Goal: Task Accomplishment & Management: Manage account settings

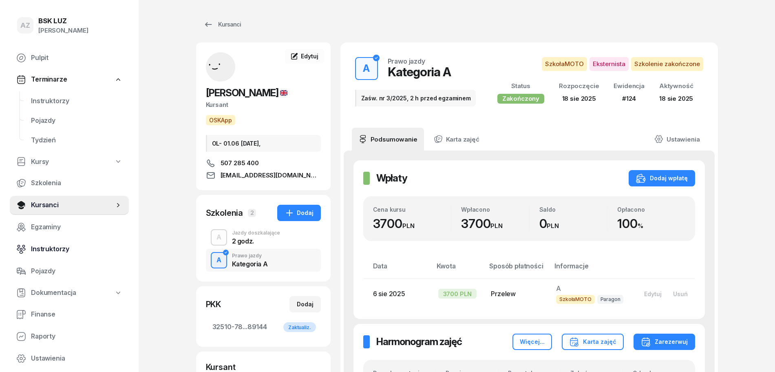
click at [58, 247] on span "Instruktorzy" at bounding box center [76, 249] width 91 height 11
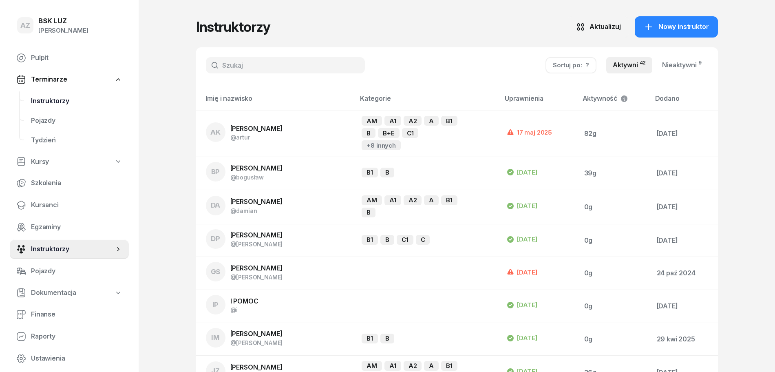
click at [64, 100] on span "Instruktorzy" at bounding box center [76, 101] width 91 height 11
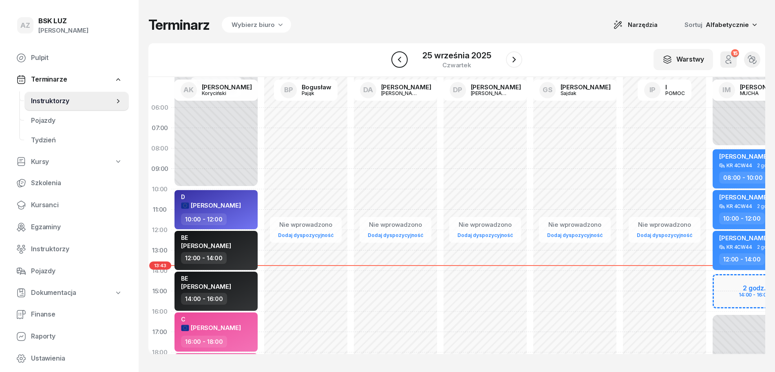
click at [401, 61] on icon "button" at bounding box center [400, 60] width 10 height 10
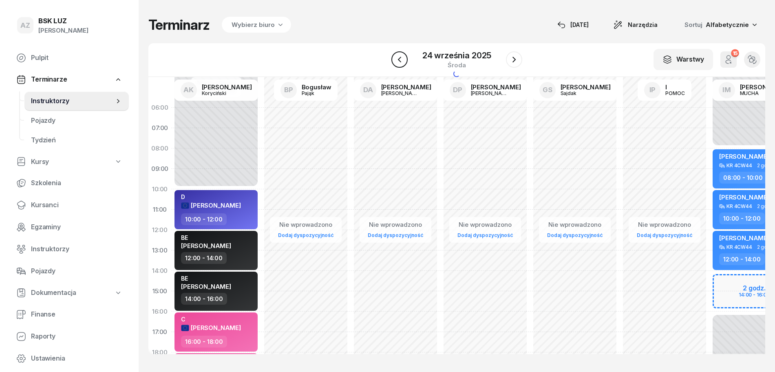
click at [401, 61] on icon "button" at bounding box center [400, 60] width 10 height 10
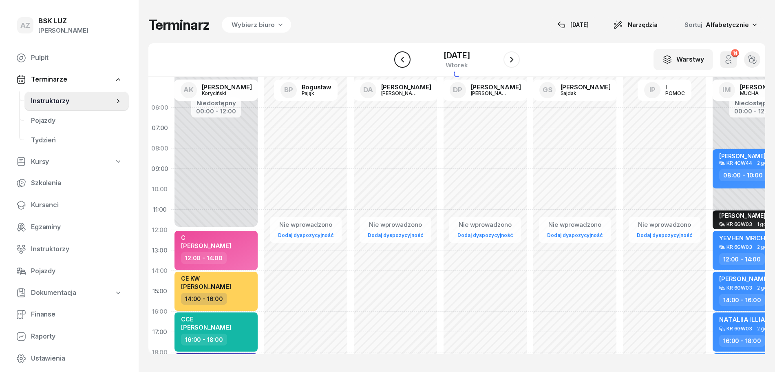
click at [401, 61] on icon "button" at bounding box center [403, 60] width 10 height 10
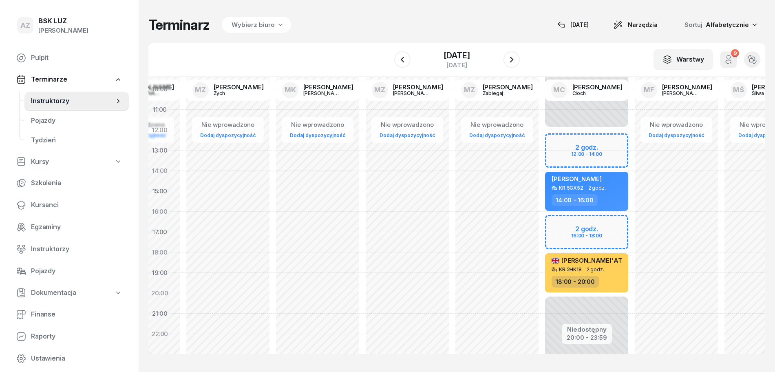
scroll to position [102, 1423]
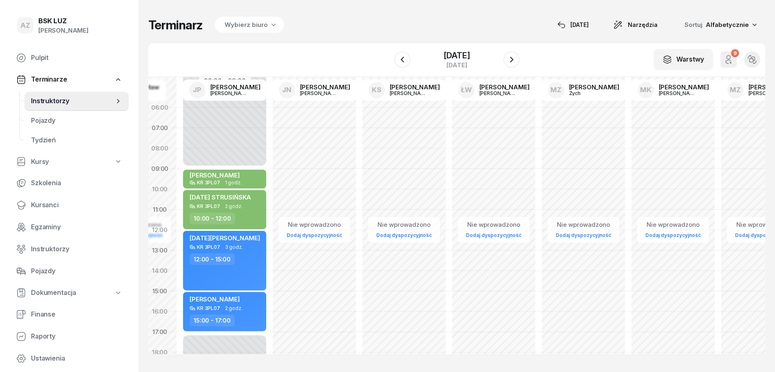
scroll to position [0, 1078]
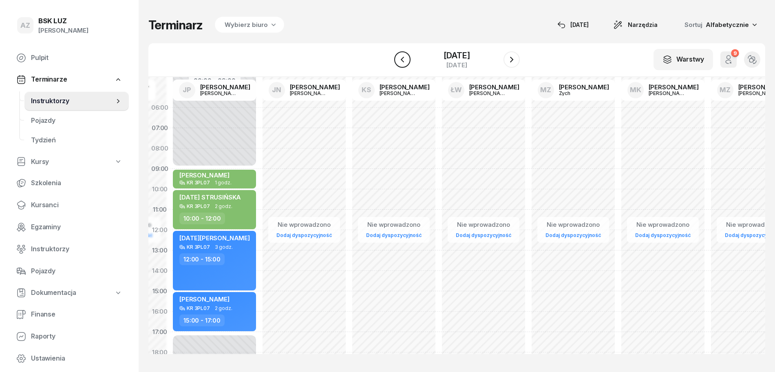
click at [400, 61] on icon "button" at bounding box center [401, 60] width 3 height 6
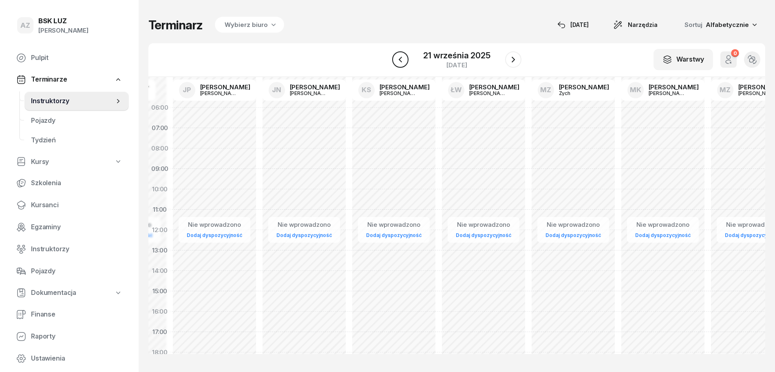
click at [400, 61] on icon "button" at bounding box center [400, 60] width 10 height 10
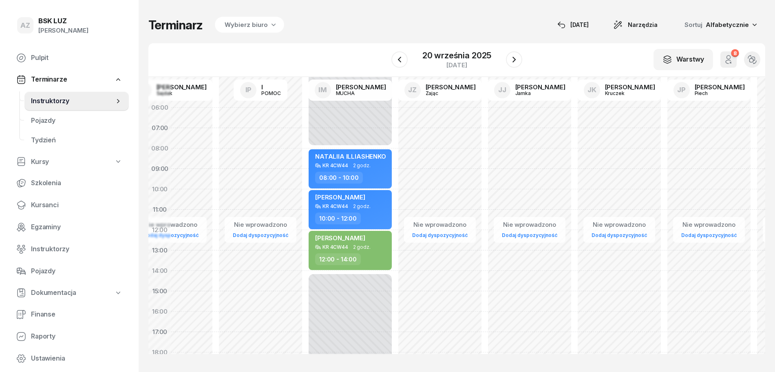
scroll to position [0, 401]
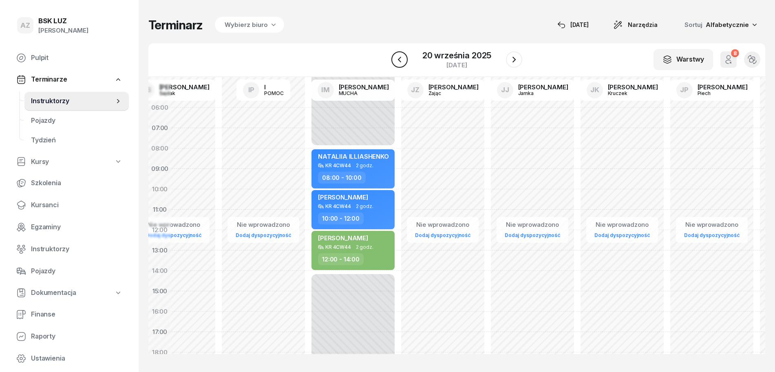
click at [402, 60] on icon "button" at bounding box center [400, 60] width 10 height 10
click at [402, 60] on icon "button" at bounding box center [403, 60] width 10 height 10
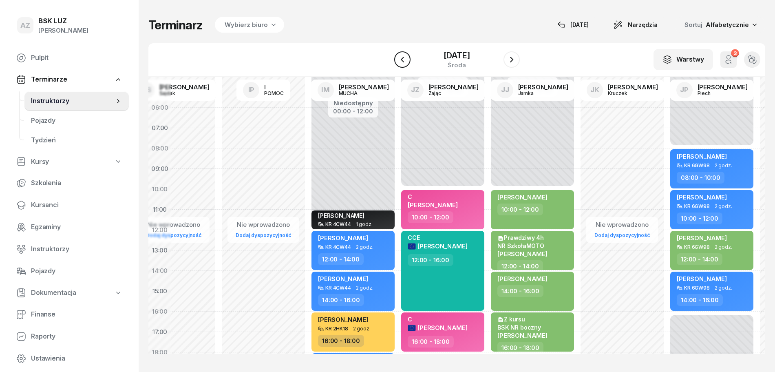
click at [402, 60] on icon "button" at bounding box center [403, 60] width 10 height 10
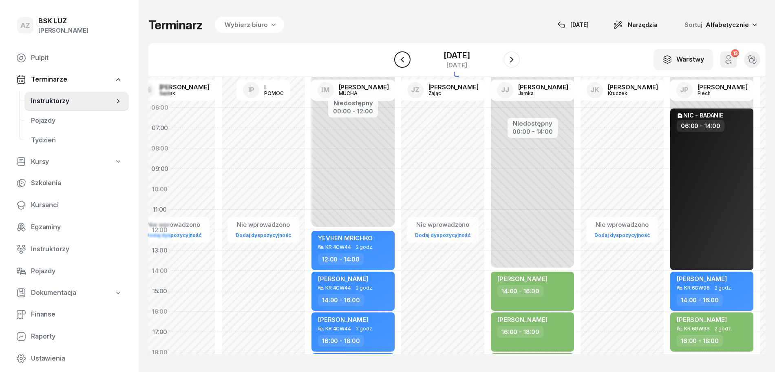
click at [402, 60] on icon "button" at bounding box center [403, 60] width 10 height 10
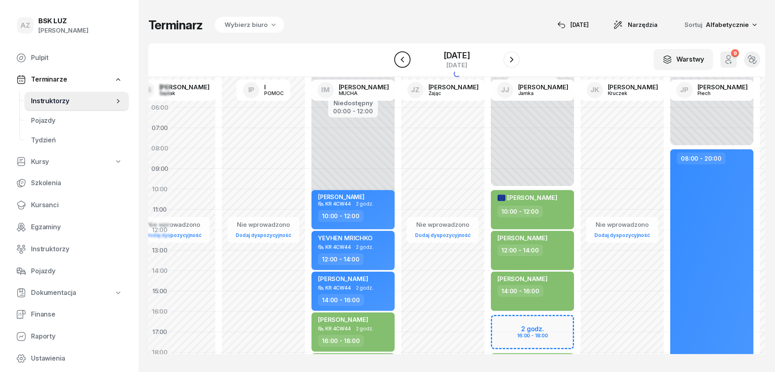
click at [402, 60] on icon "button" at bounding box center [403, 60] width 10 height 10
click at [402, 60] on icon "button" at bounding box center [401, 60] width 3 height 6
click at [402, 60] on icon "button" at bounding box center [403, 60] width 10 height 10
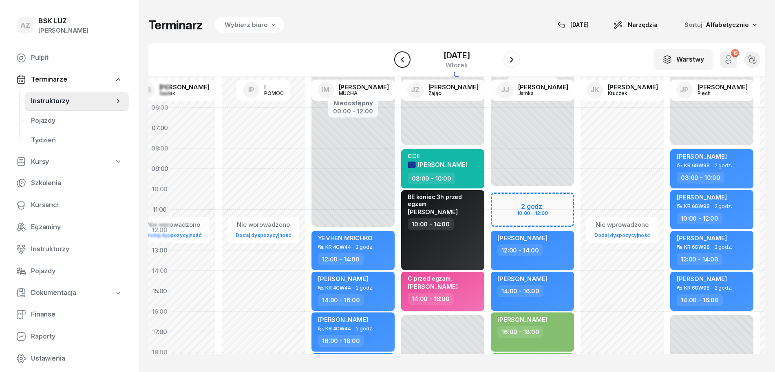
click at [402, 60] on icon "button" at bounding box center [401, 60] width 3 height 6
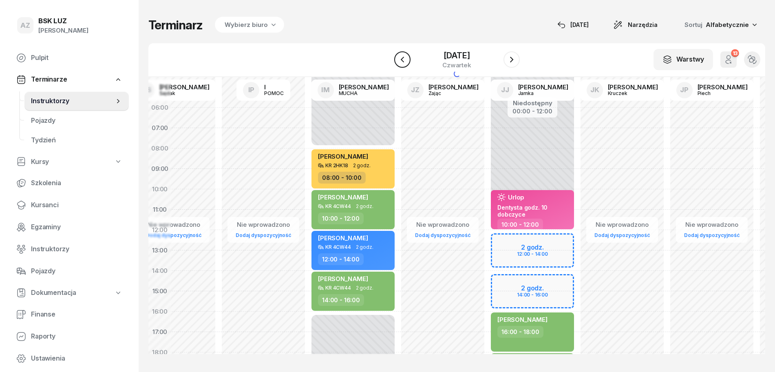
click at [402, 60] on icon "button" at bounding box center [401, 60] width 3 height 6
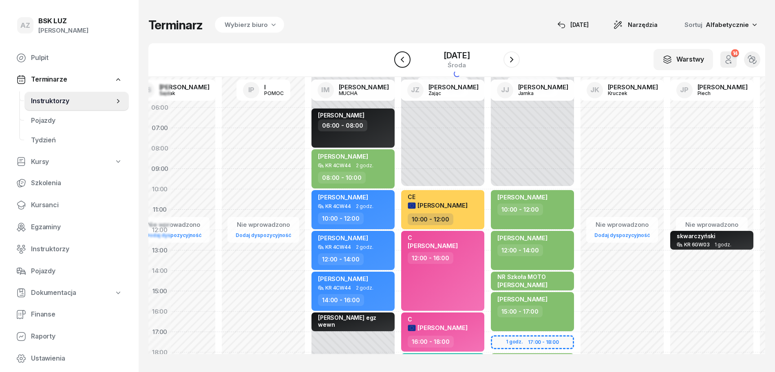
click at [402, 60] on icon "button" at bounding box center [401, 60] width 3 height 6
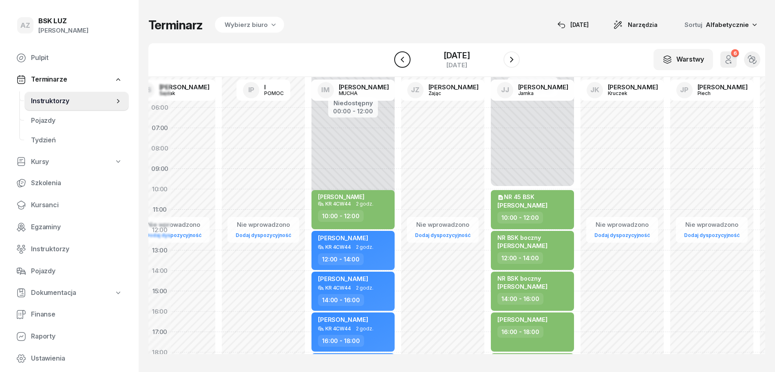
click at [402, 60] on icon "button" at bounding box center [401, 60] width 3 height 6
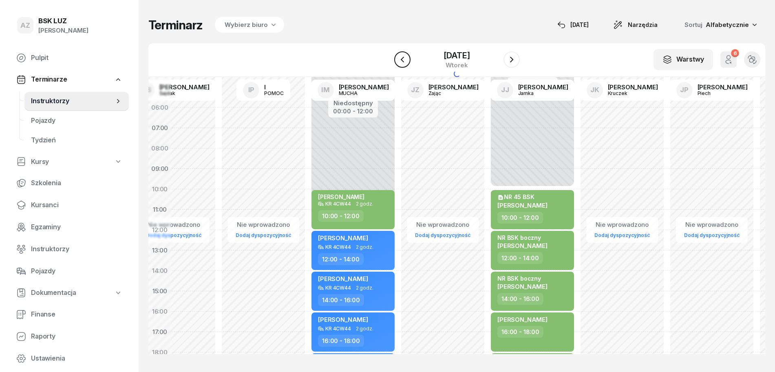
click at [402, 60] on icon "button" at bounding box center [401, 60] width 3 height 6
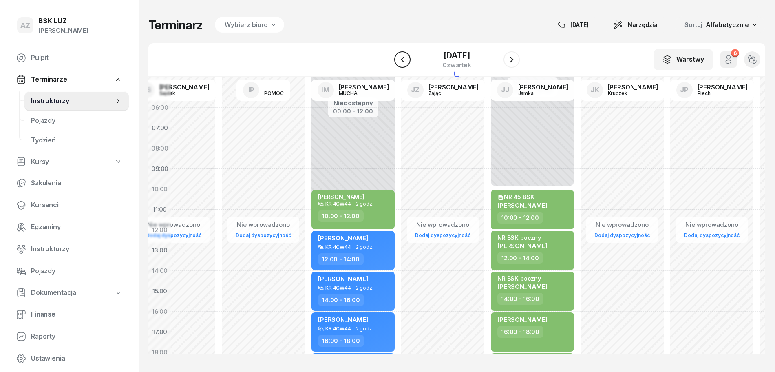
click at [402, 60] on icon "button" at bounding box center [401, 60] width 3 height 6
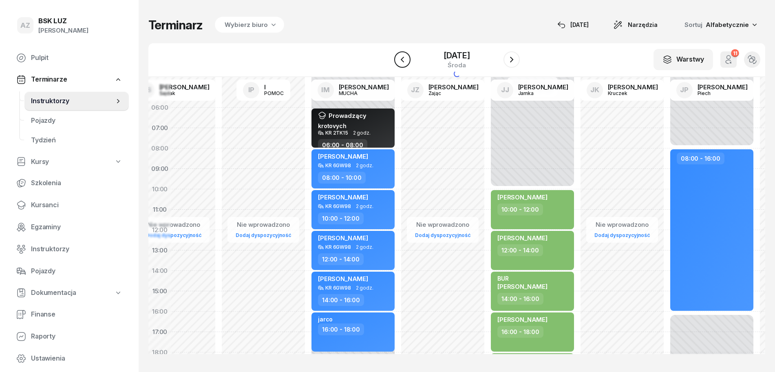
click at [402, 60] on icon "button" at bounding box center [401, 60] width 3 height 6
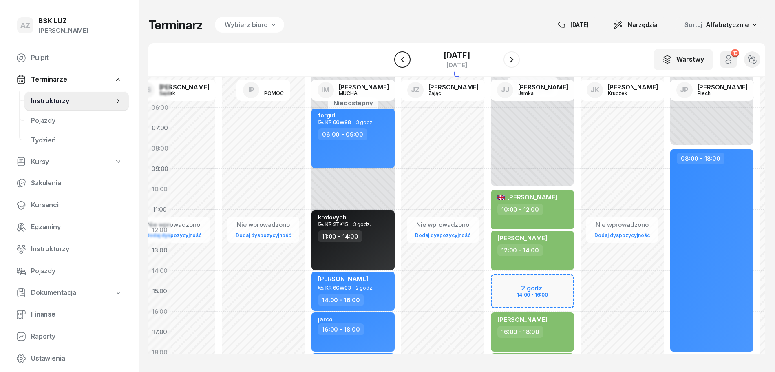
click at [402, 60] on icon "button" at bounding box center [401, 60] width 3 height 6
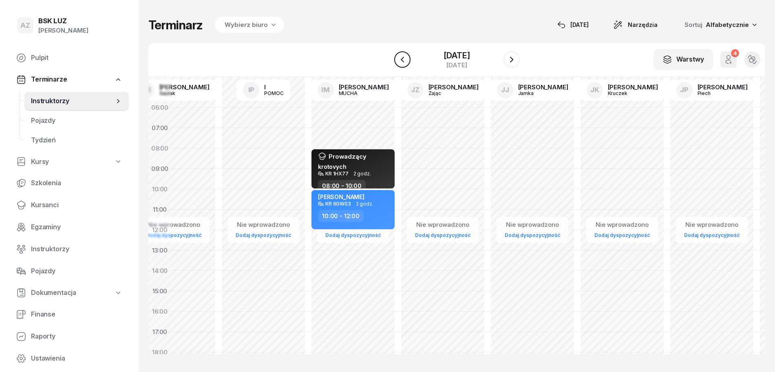
click at [402, 60] on icon "button" at bounding box center [401, 60] width 3 height 6
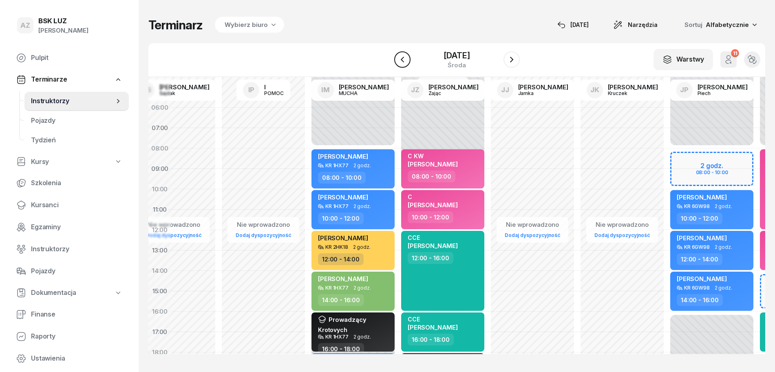
click at [401, 60] on icon "button" at bounding box center [403, 60] width 10 height 10
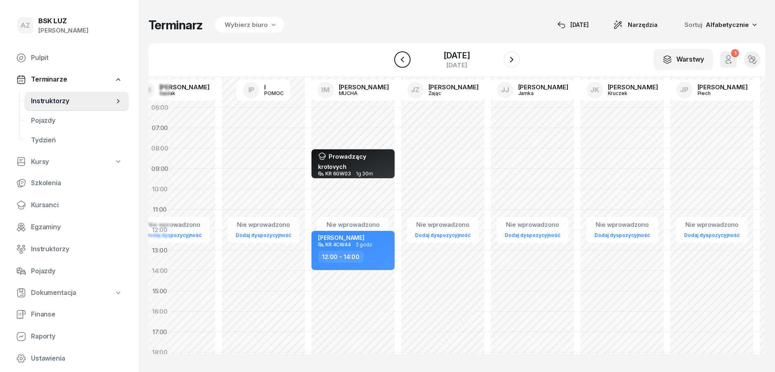
click at [401, 60] on icon "button" at bounding box center [403, 60] width 10 height 10
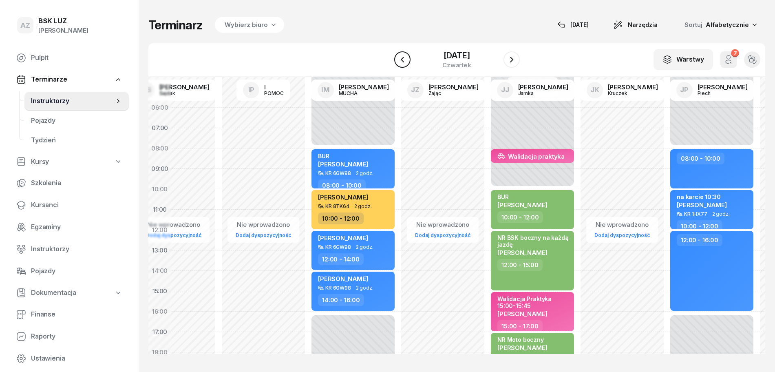
click at [401, 60] on icon "button" at bounding box center [403, 60] width 10 height 10
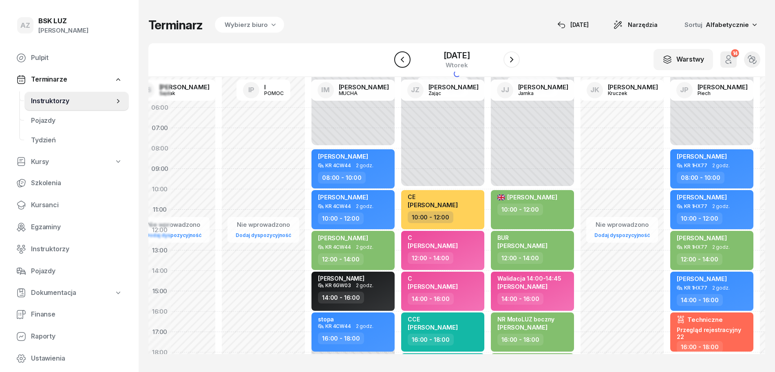
click at [401, 60] on icon "button" at bounding box center [403, 60] width 10 height 10
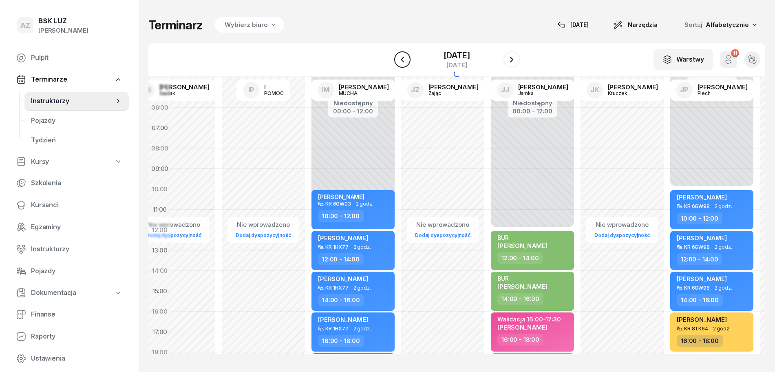
click at [401, 60] on icon "button" at bounding box center [403, 60] width 10 height 10
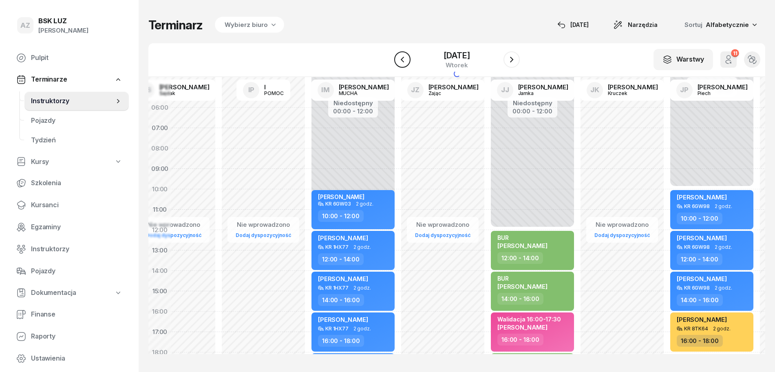
click at [401, 60] on icon "button" at bounding box center [403, 60] width 10 height 10
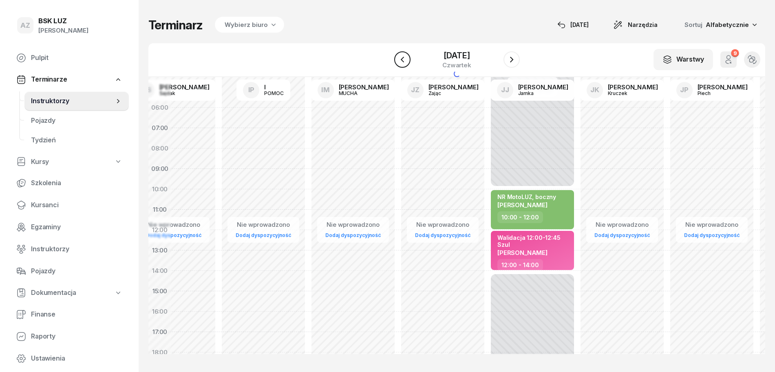
click at [401, 60] on icon "button" at bounding box center [403, 60] width 10 height 10
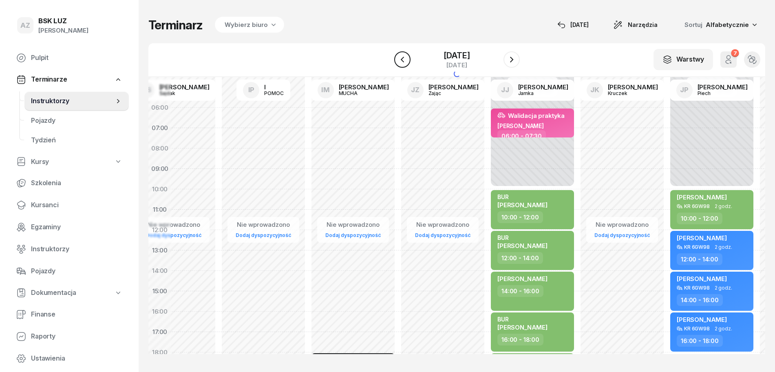
click at [401, 60] on icon "button" at bounding box center [403, 60] width 10 height 10
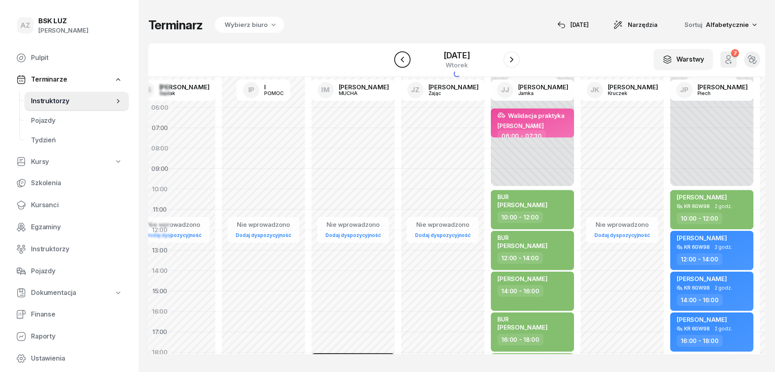
click at [401, 60] on icon "button" at bounding box center [403, 60] width 10 height 10
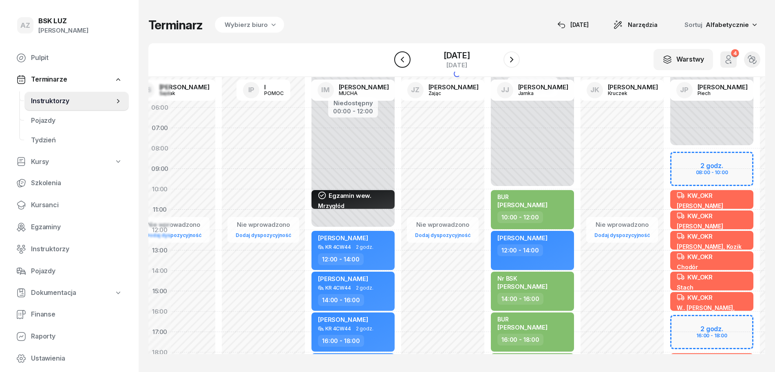
click at [401, 60] on icon "button" at bounding box center [403, 60] width 10 height 10
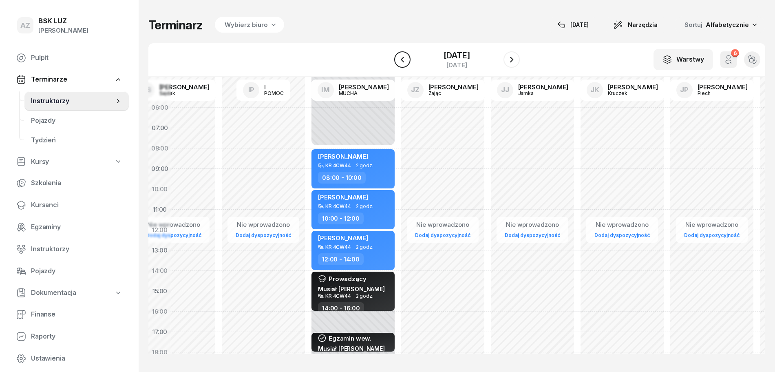
click at [401, 60] on icon "button" at bounding box center [403, 60] width 10 height 10
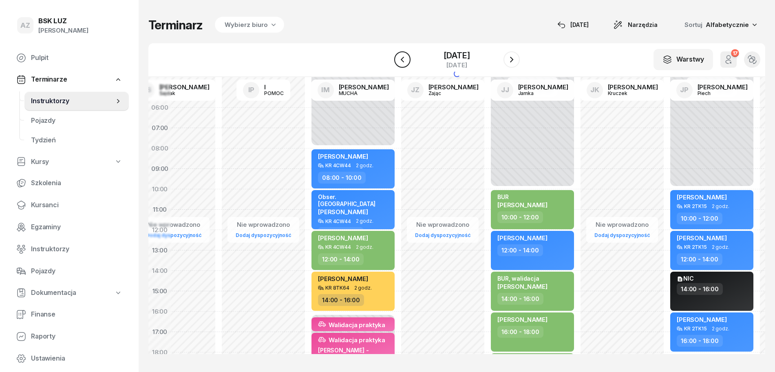
click at [401, 60] on icon "button" at bounding box center [403, 60] width 10 height 10
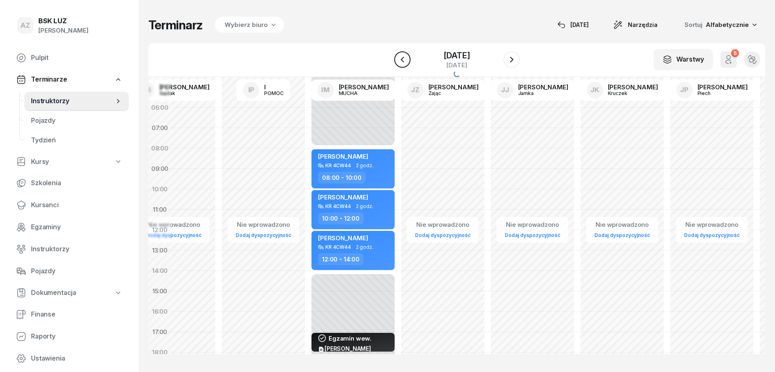
click at [401, 60] on icon "button" at bounding box center [403, 60] width 10 height 10
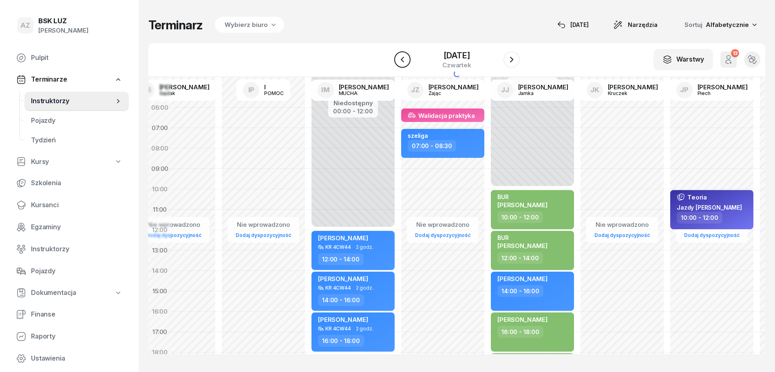
click at [401, 60] on icon "button" at bounding box center [403, 60] width 10 height 10
click at [401, 60] on icon "button" at bounding box center [401, 60] width 3 height 6
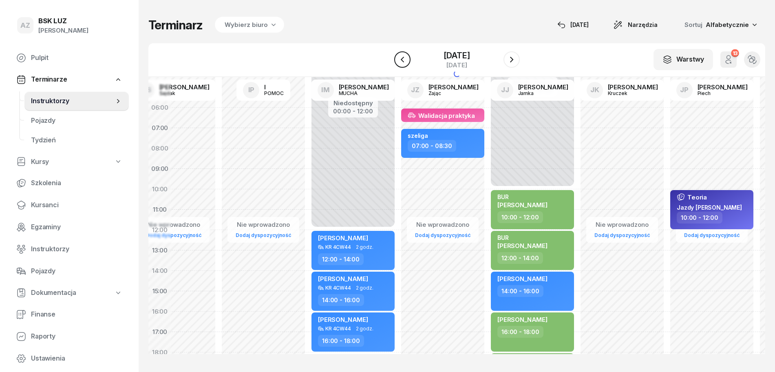
click at [401, 60] on icon "button" at bounding box center [401, 60] width 3 height 6
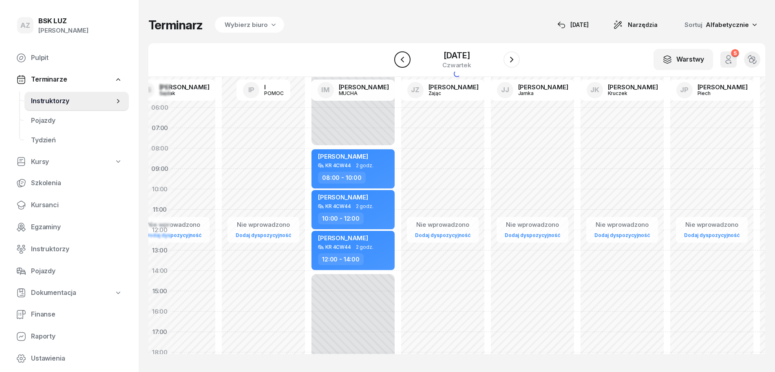
click at [401, 60] on icon "button" at bounding box center [401, 60] width 3 height 6
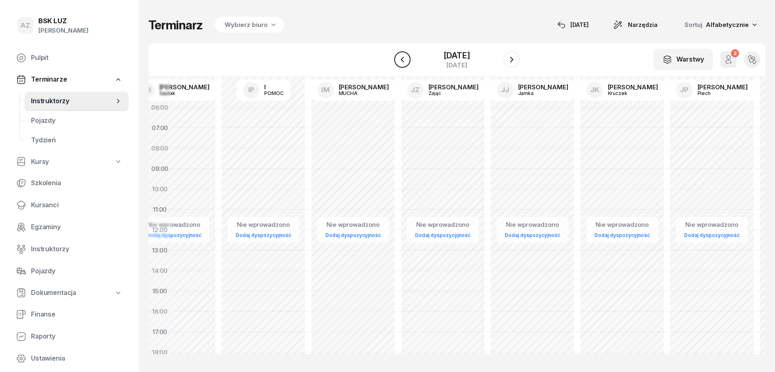
click at [401, 60] on icon "button" at bounding box center [401, 60] width 3 height 6
click at [401, 60] on icon "button" at bounding box center [403, 60] width 10 height 10
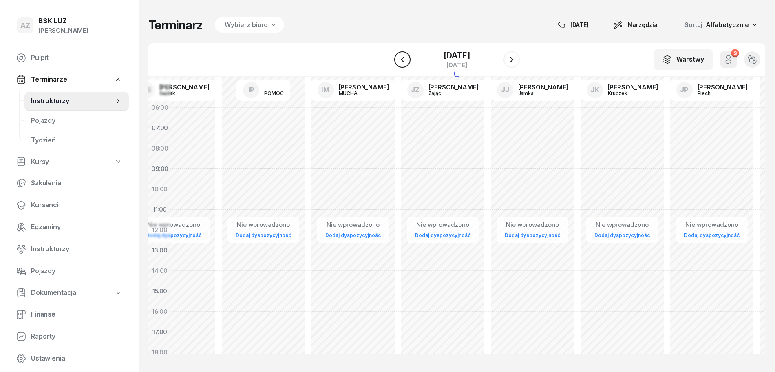
click at [401, 60] on icon "button" at bounding box center [401, 60] width 3 height 6
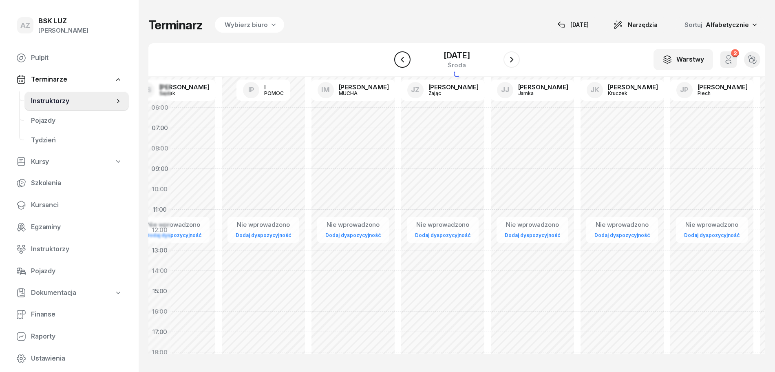
click at [401, 60] on icon "button" at bounding box center [403, 60] width 10 height 10
click at [401, 60] on icon "button" at bounding box center [401, 60] width 3 height 6
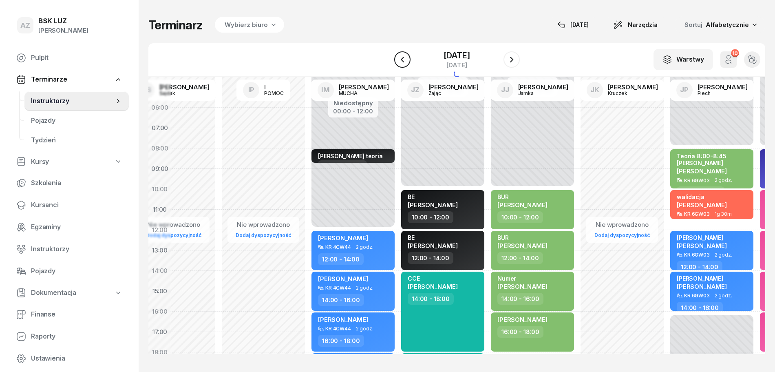
click at [401, 60] on icon "button" at bounding box center [403, 60] width 10 height 10
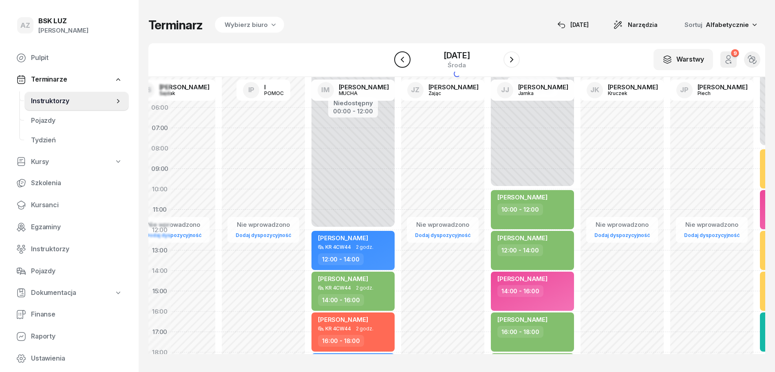
click at [401, 60] on icon "button" at bounding box center [403, 60] width 10 height 10
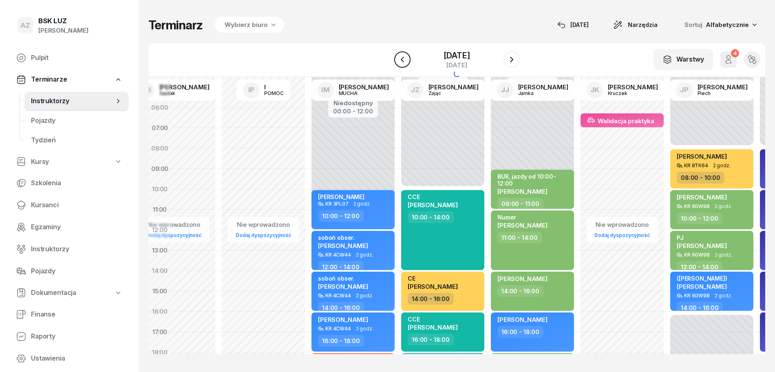
click at [401, 60] on icon "button" at bounding box center [403, 60] width 10 height 10
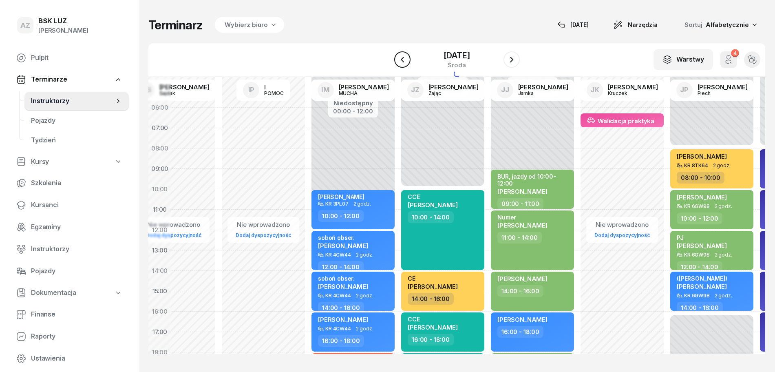
click at [401, 60] on icon "button" at bounding box center [403, 60] width 10 height 10
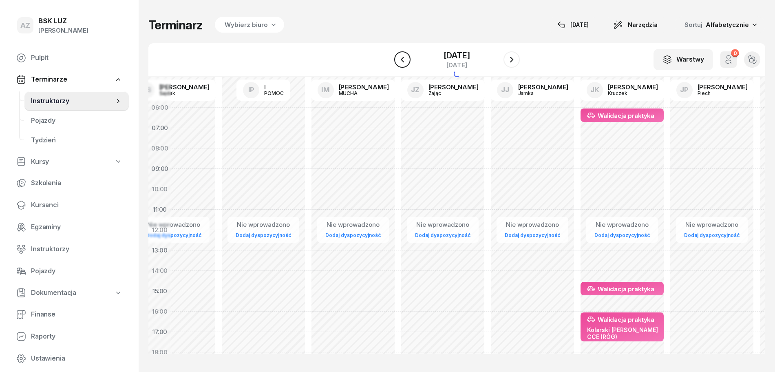
click at [401, 60] on icon "button" at bounding box center [403, 60] width 10 height 10
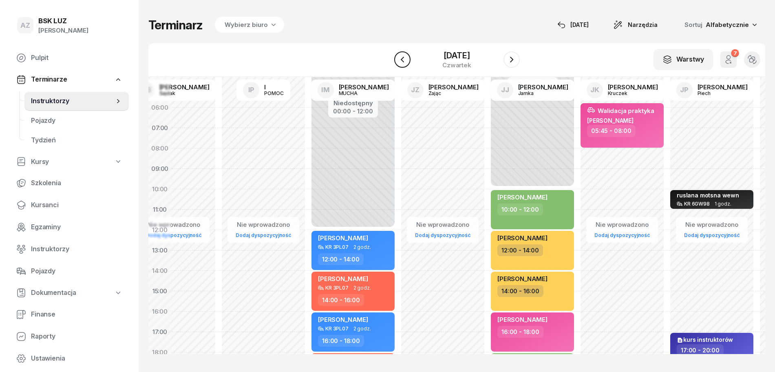
click at [401, 60] on icon "button" at bounding box center [403, 60] width 10 height 10
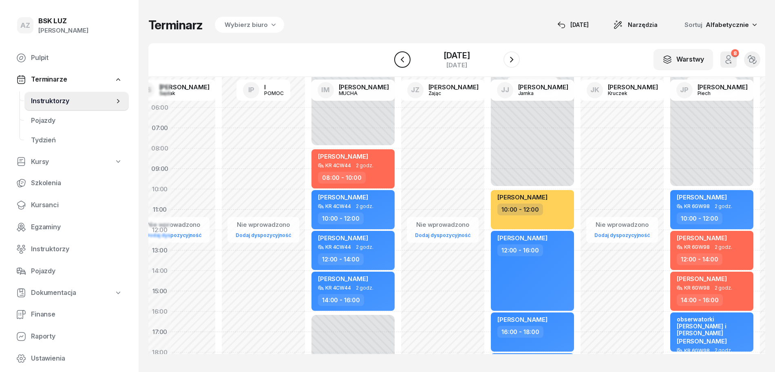
click at [401, 60] on icon "button" at bounding box center [403, 60] width 10 height 10
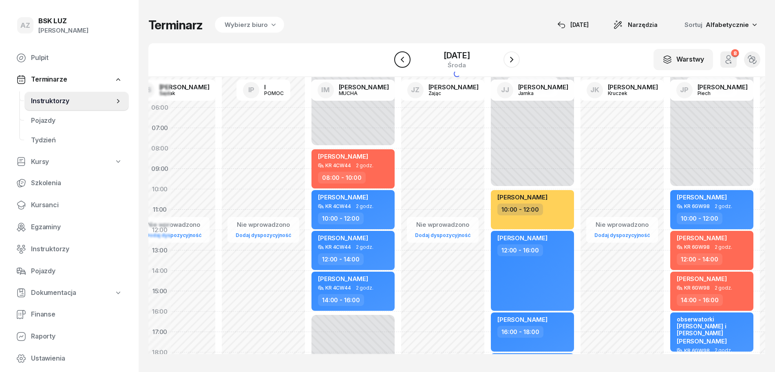
click at [401, 60] on icon "button" at bounding box center [403, 60] width 10 height 10
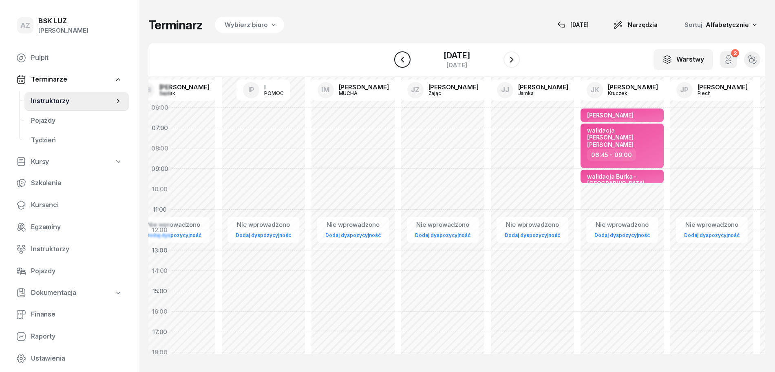
click at [401, 60] on icon "button" at bounding box center [403, 60] width 10 height 10
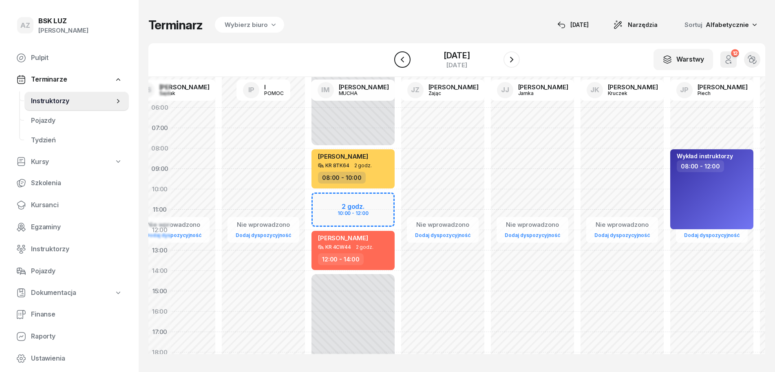
click at [401, 60] on icon "button" at bounding box center [403, 60] width 10 height 10
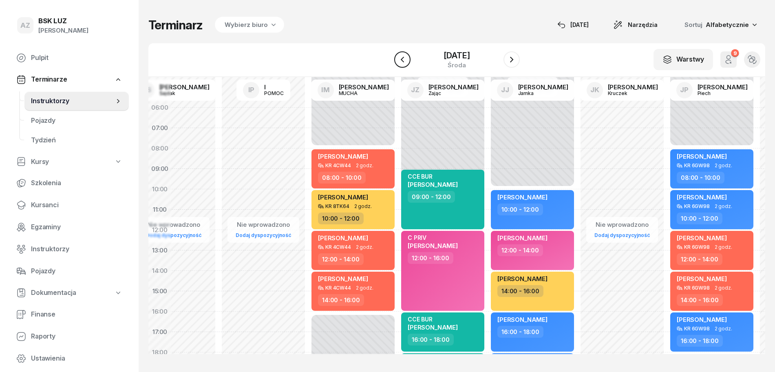
click at [401, 60] on icon "button" at bounding box center [403, 60] width 10 height 10
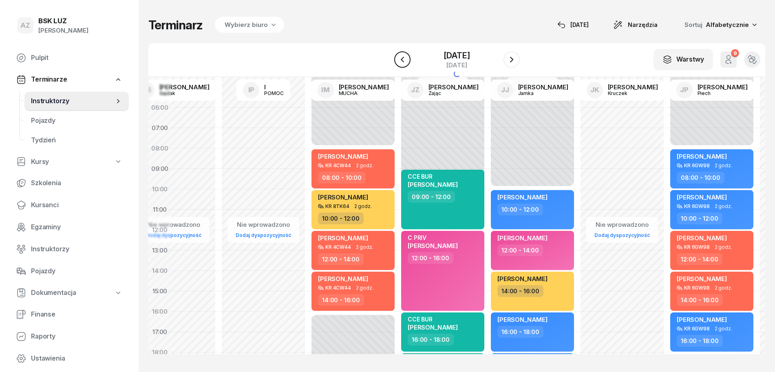
click at [401, 60] on icon "button" at bounding box center [403, 60] width 10 height 10
click at [401, 60] on icon "button" at bounding box center [401, 60] width 3 height 6
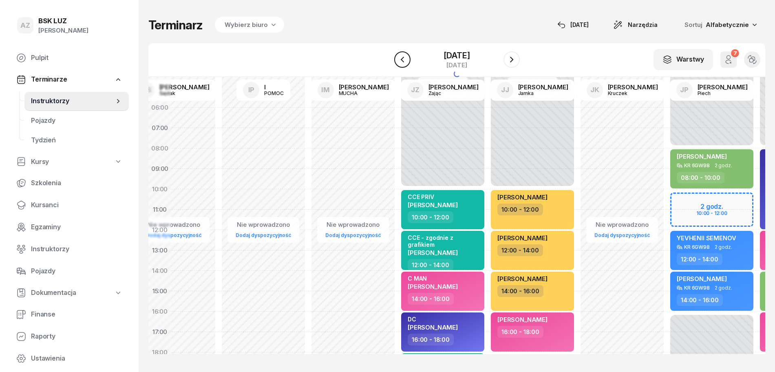
click at [401, 60] on icon "button" at bounding box center [401, 60] width 3 height 6
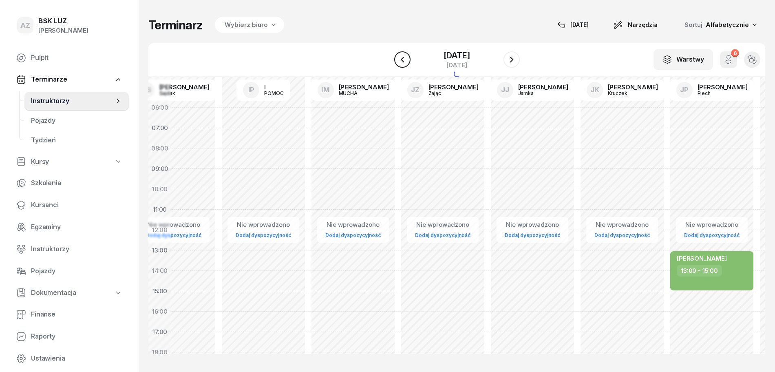
click at [401, 60] on icon "button" at bounding box center [401, 60] width 3 height 6
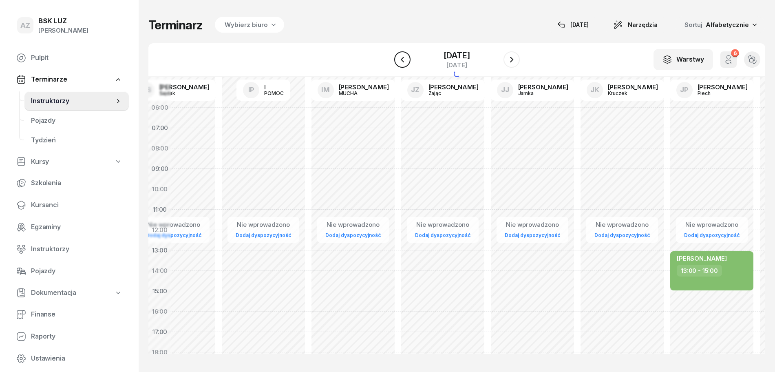
click at [401, 60] on icon "button" at bounding box center [401, 60] width 3 height 6
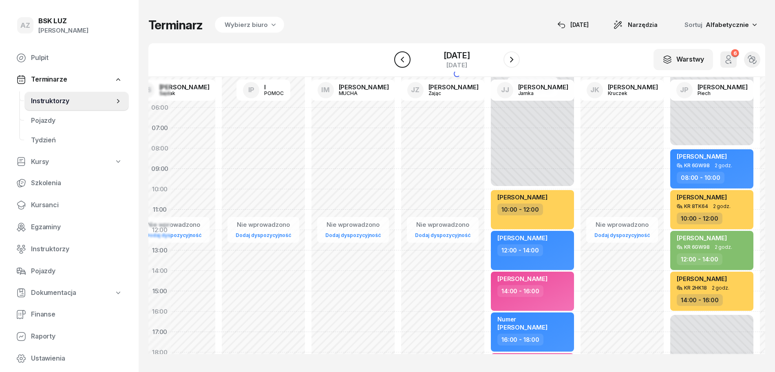
click at [401, 60] on icon "button" at bounding box center [401, 60] width 3 height 6
click at [401, 60] on icon "button" at bounding box center [403, 60] width 10 height 10
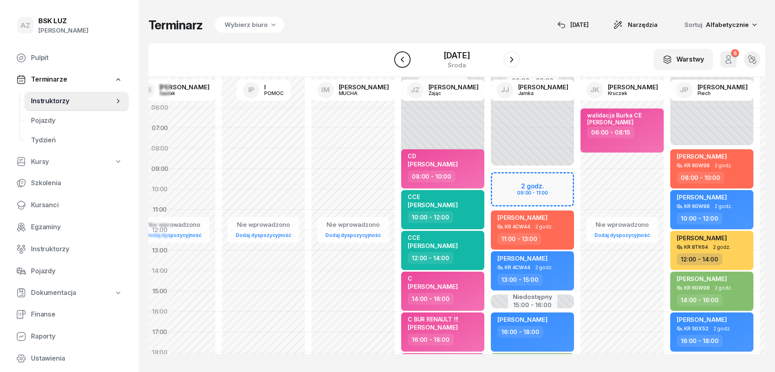
click at [401, 60] on icon "button" at bounding box center [401, 60] width 3 height 6
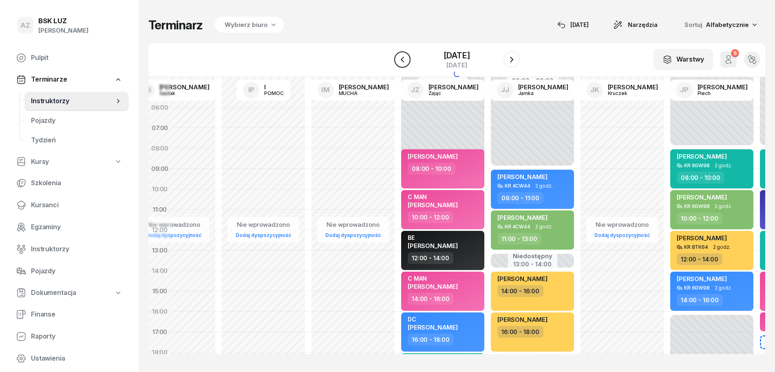
click at [401, 60] on icon "button" at bounding box center [401, 60] width 3 height 6
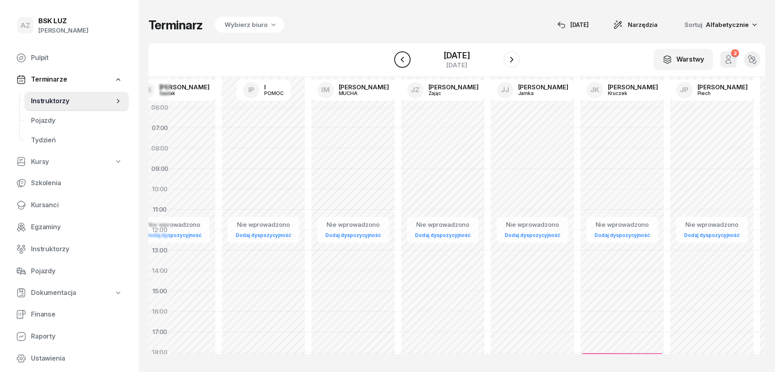
click at [401, 60] on icon "button" at bounding box center [403, 60] width 10 height 10
click at [401, 60] on icon "button" at bounding box center [401, 60] width 3 height 6
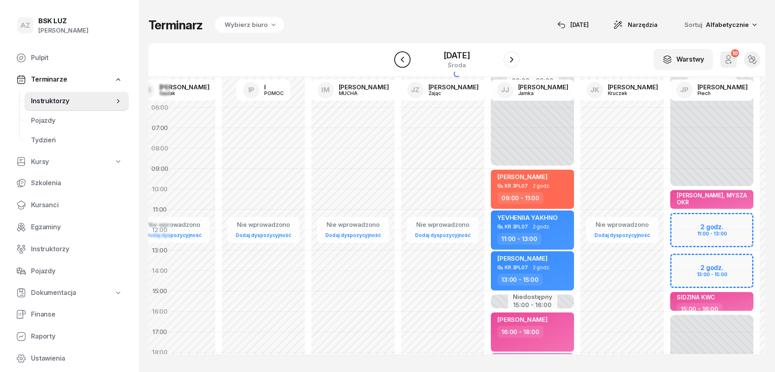
click at [401, 60] on icon "button" at bounding box center [403, 60] width 10 height 10
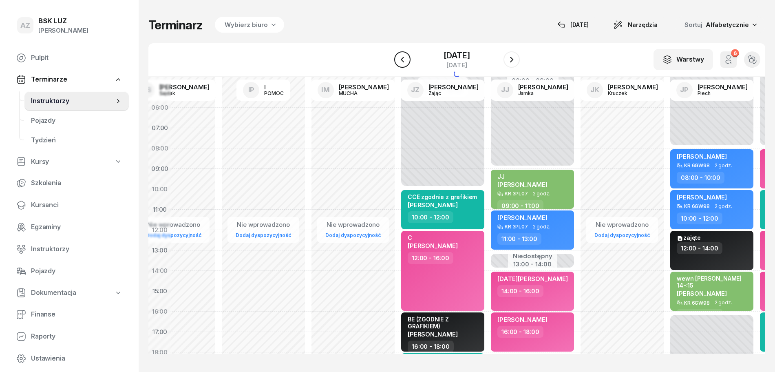
click at [401, 60] on icon "button" at bounding box center [403, 60] width 10 height 10
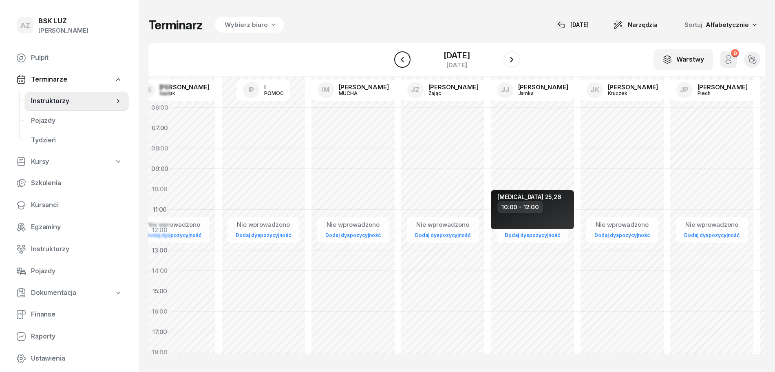
click at [401, 60] on icon "button" at bounding box center [403, 60] width 10 height 10
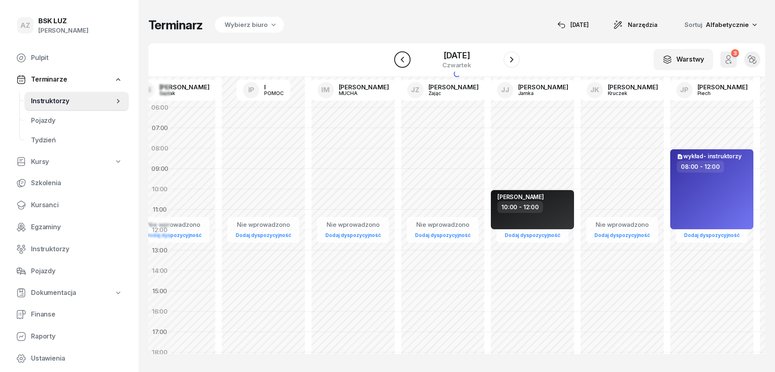
click at [401, 60] on icon "button" at bounding box center [403, 60] width 10 height 10
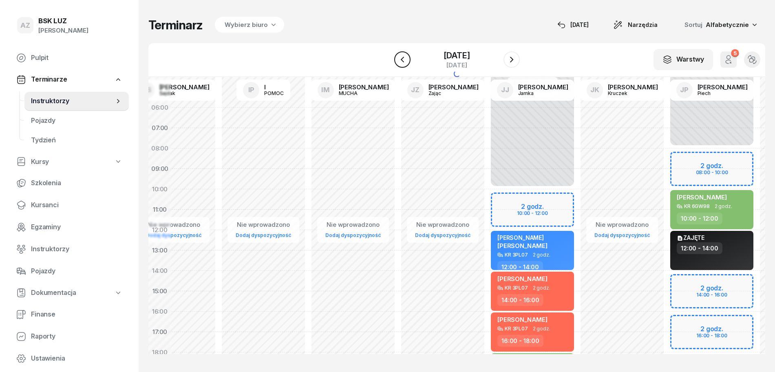
click at [401, 60] on icon "button" at bounding box center [403, 60] width 10 height 10
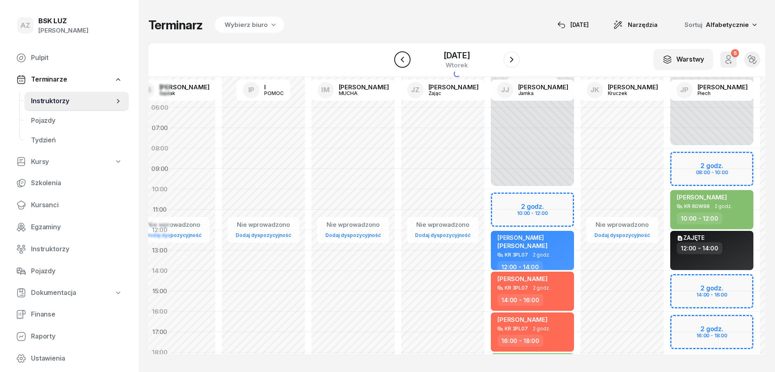
click at [401, 60] on icon "button" at bounding box center [403, 60] width 10 height 10
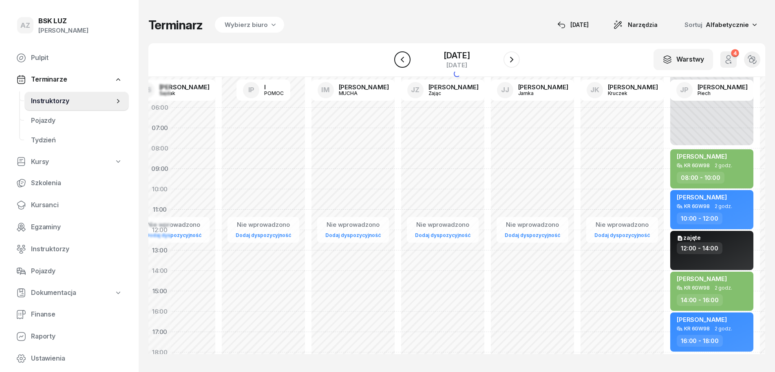
click at [401, 60] on icon "button" at bounding box center [403, 60] width 10 height 10
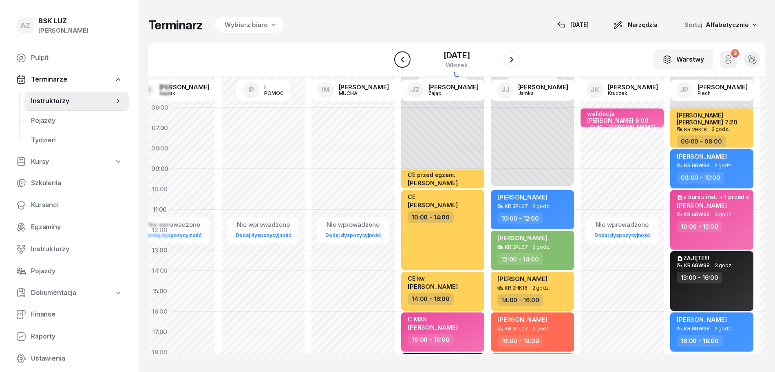
click at [401, 60] on icon "button" at bounding box center [403, 60] width 10 height 10
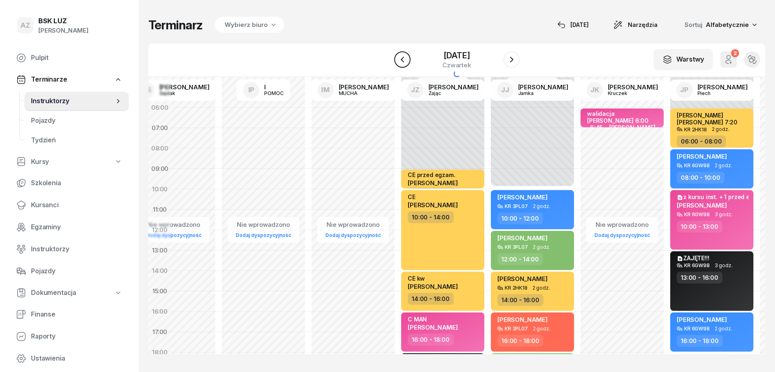
click at [401, 60] on icon "button" at bounding box center [403, 60] width 10 height 10
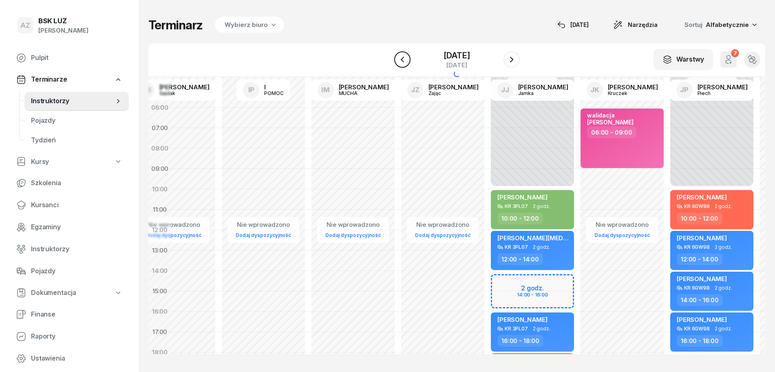
click at [401, 60] on icon "button" at bounding box center [403, 60] width 10 height 10
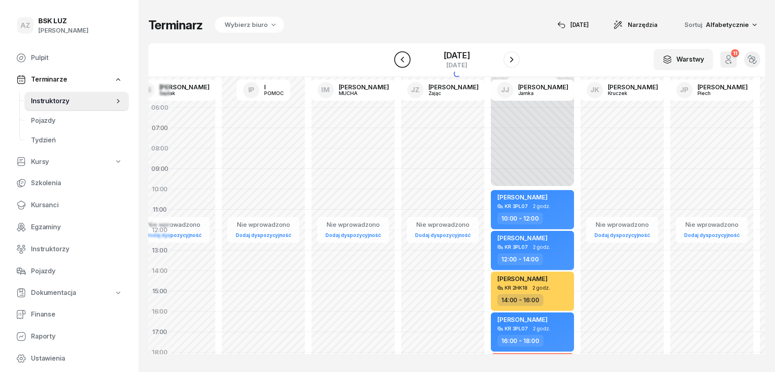
click at [401, 60] on icon "button" at bounding box center [403, 60] width 10 height 10
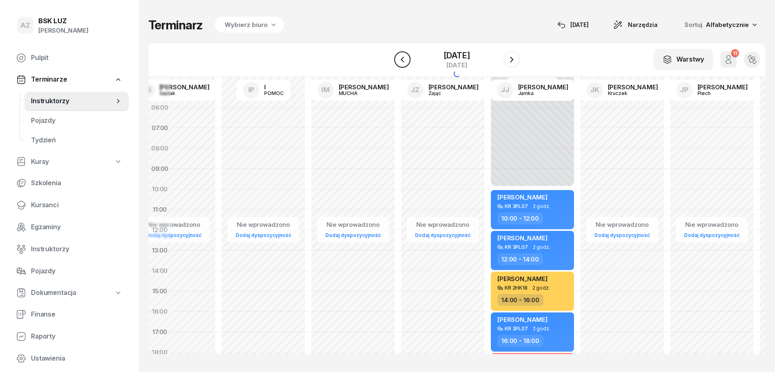
click at [401, 60] on icon "button" at bounding box center [403, 60] width 10 height 10
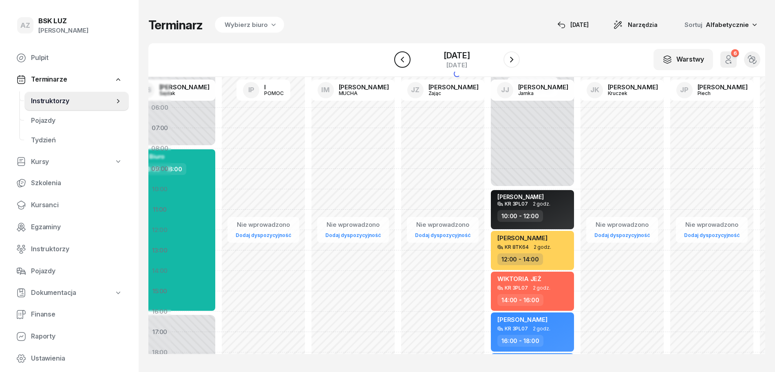
click at [401, 60] on icon "button" at bounding box center [403, 60] width 10 height 10
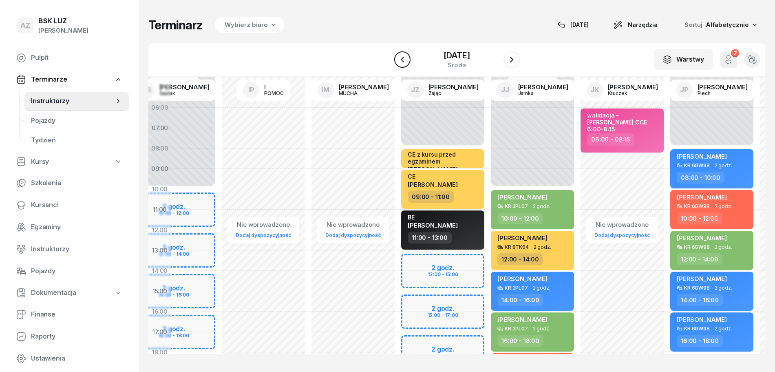
click at [401, 60] on icon "button" at bounding box center [403, 60] width 10 height 10
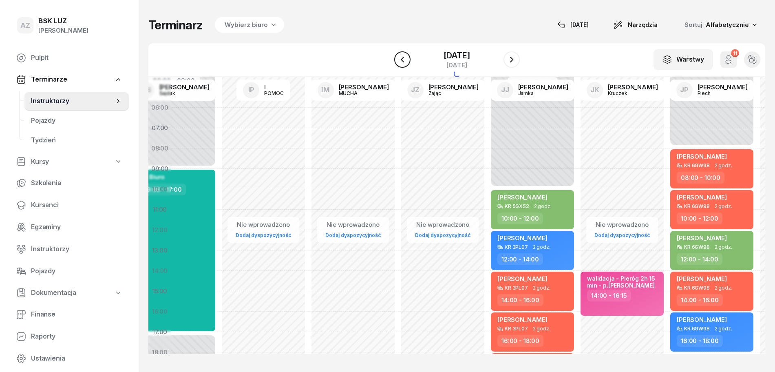
click at [401, 60] on icon "button" at bounding box center [403, 60] width 10 height 10
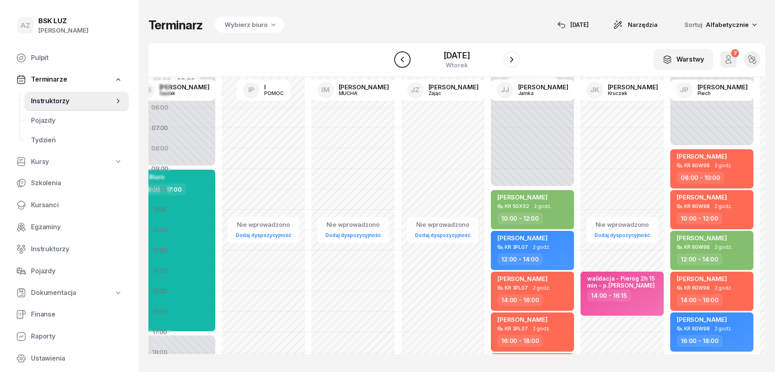
click at [401, 60] on icon "button" at bounding box center [403, 60] width 10 height 10
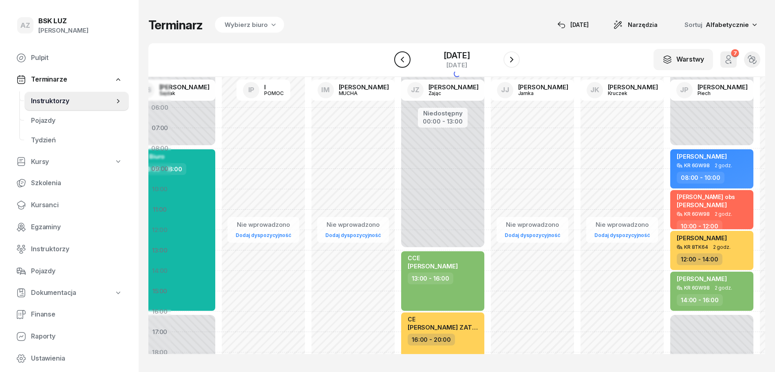
click at [401, 60] on icon "button" at bounding box center [403, 60] width 10 height 10
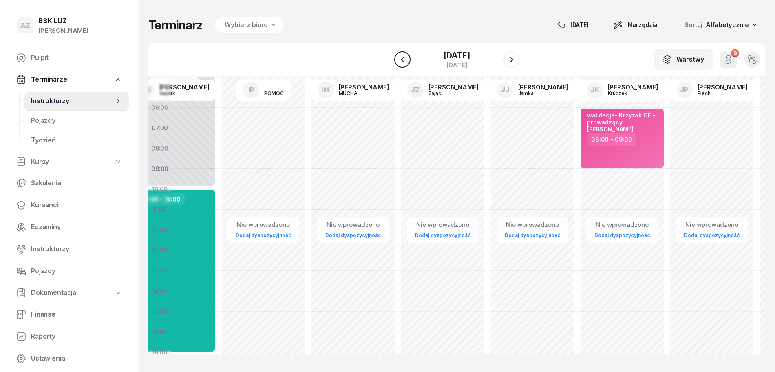
click at [401, 60] on icon "button" at bounding box center [403, 60] width 10 height 10
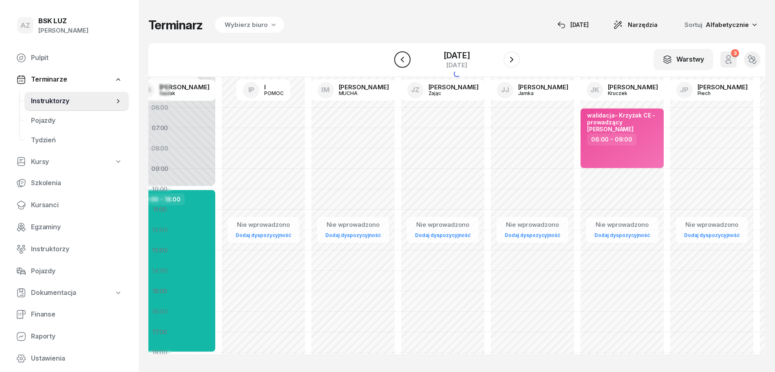
click at [401, 60] on icon "button" at bounding box center [403, 60] width 10 height 10
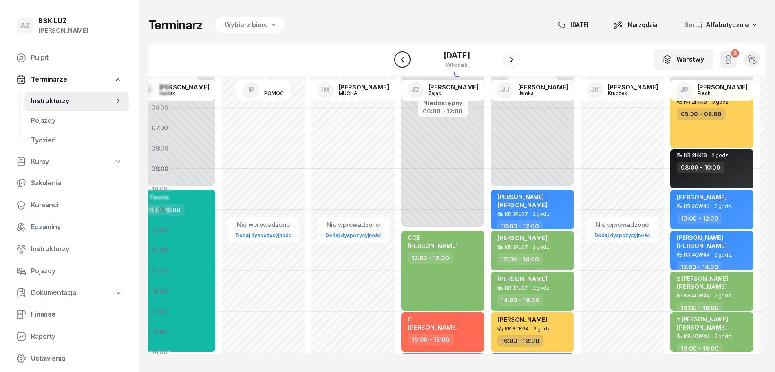
click at [401, 60] on icon "button" at bounding box center [403, 60] width 10 height 10
click at [401, 60] on icon "button" at bounding box center [401, 60] width 3 height 6
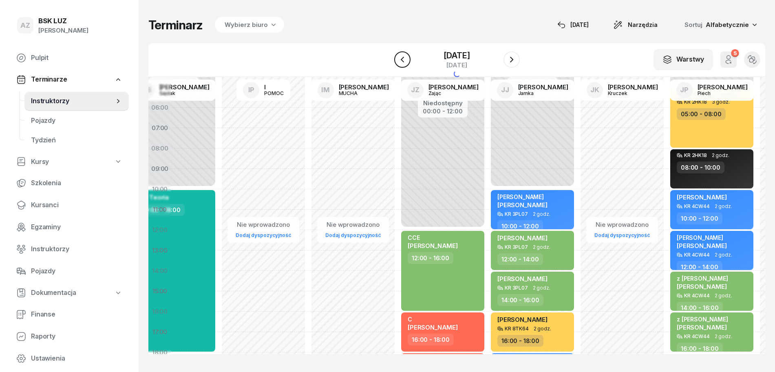
click at [401, 60] on icon "button" at bounding box center [401, 60] width 3 height 6
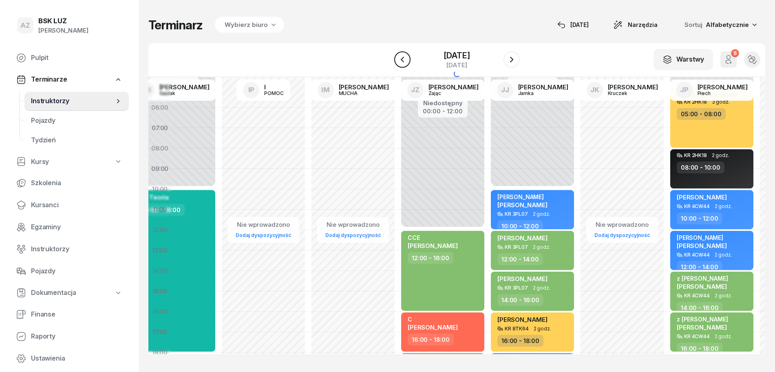
click at [401, 60] on icon "button" at bounding box center [401, 60] width 3 height 6
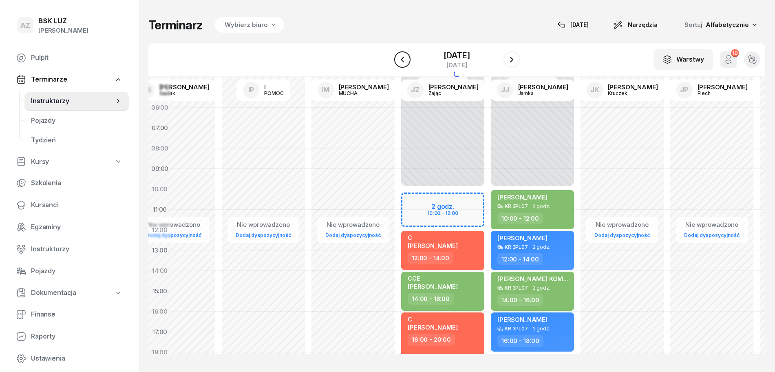
click at [401, 60] on icon "button" at bounding box center [401, 60] width 3 height 6
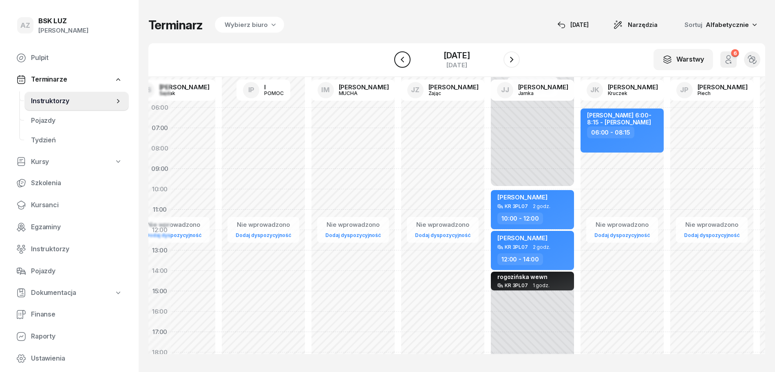
click at [401, 60] on icon "button" at bounding box center [403, 60] width 10 height 10
click at [401, 60] on icon "button" at bounding box center [401, 60] width 3 height 6
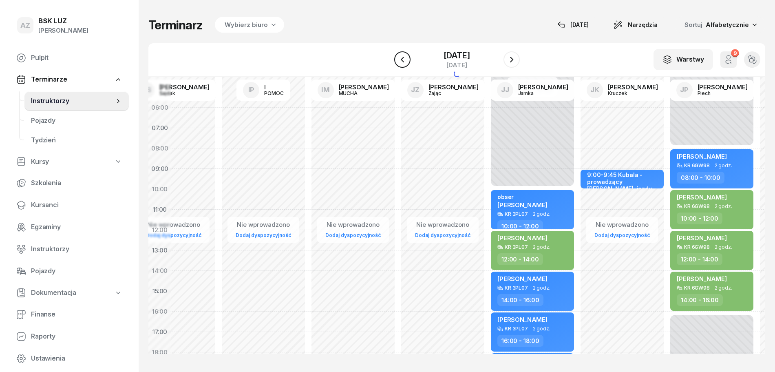
click at [401, 60] on icon "button" at bounding box center [401, 60] width 3 height 6
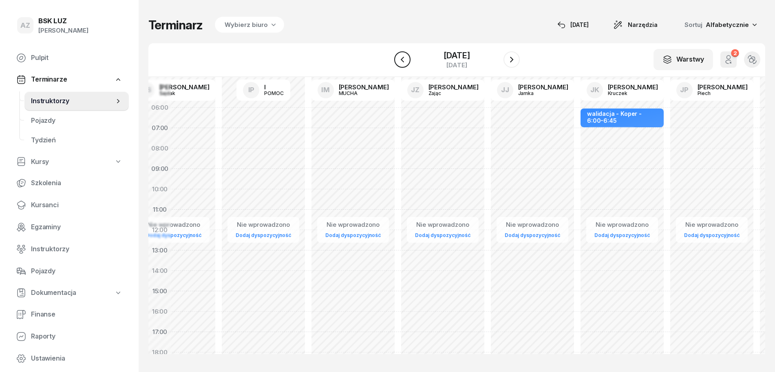
click at [401, 60] on icon "button" at bounding box center [403, 60] width 10 height 10
click at [401, 60] on icon "button" at bounding box center [401, 60] width 3 height 6
click at [401, 60] on icon "button" at bounding box center [403, 60] width 10 height 10
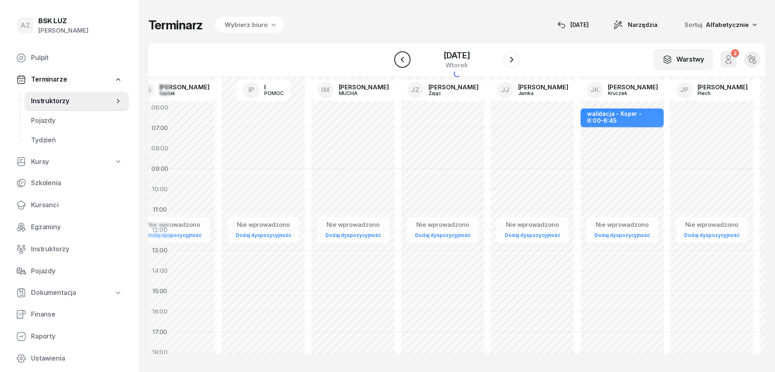
click at [401, 60] on icon "button" at bounding box center [403, 60] width 10 height 10
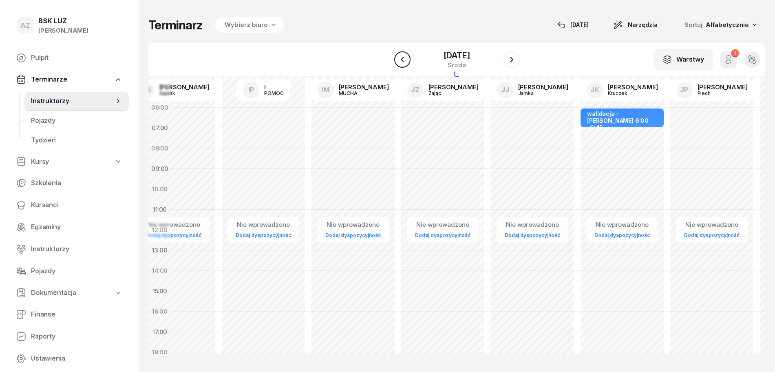
click at [401, 60] on icon "button" at bounding box center [403, 60] width 10 height 10
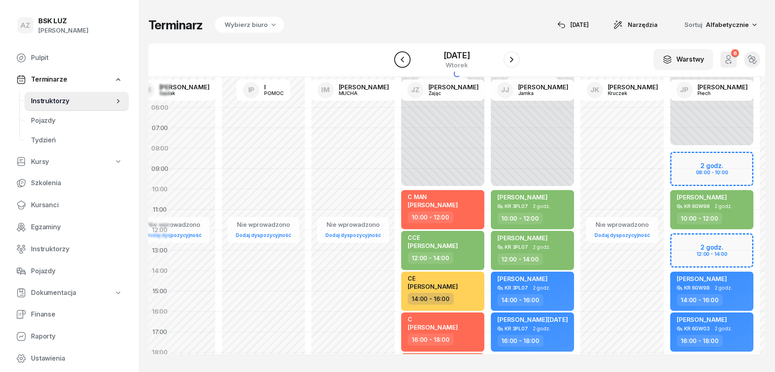
click at [401, 60] on icon "button" at bounding box center [403, 60] width 10 height 10
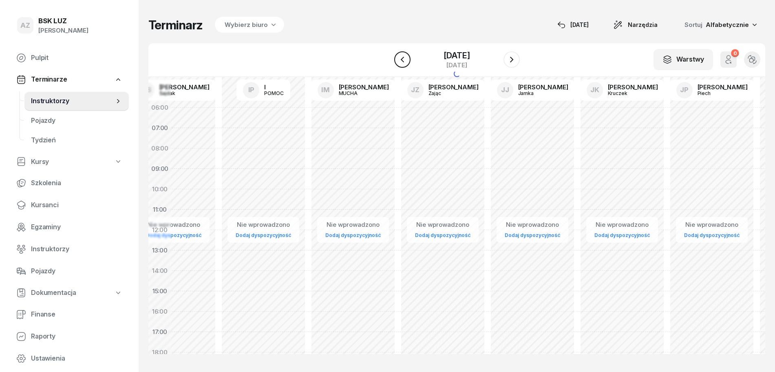
click at [401, 60] on icon "button" at bounding box center [403, 60] width 10 height 10
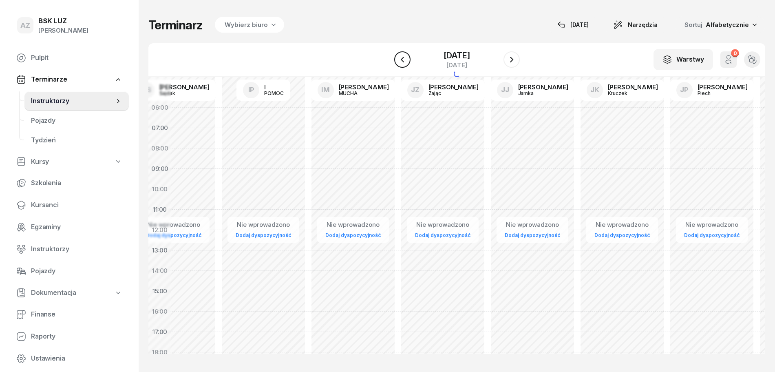
click at [401, 60] on icon "button" at bounding box center [403, 60] width 10 height 10
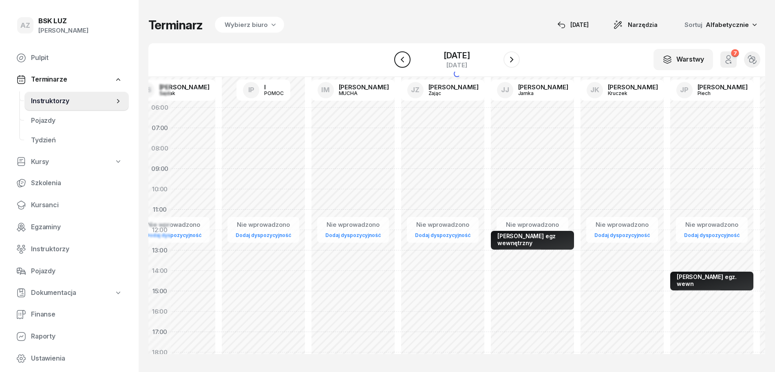
click at [401, 60] on icon "button" at bounding box center [403, 60] width 10 height 10
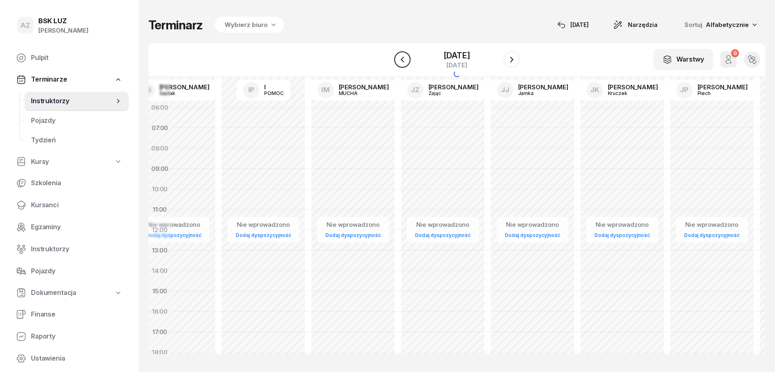
click at [401, 60] on icon "button" at bounding box center [403, 60] width 10 height 10
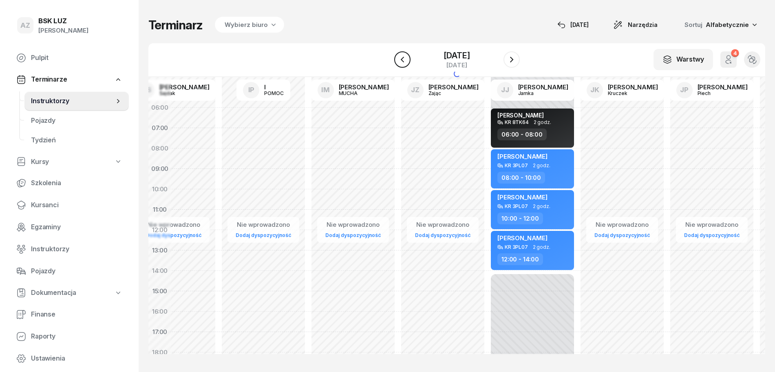
click at [401, 60] on icon "button" at bounding box center [403, 60] width 10 height 10
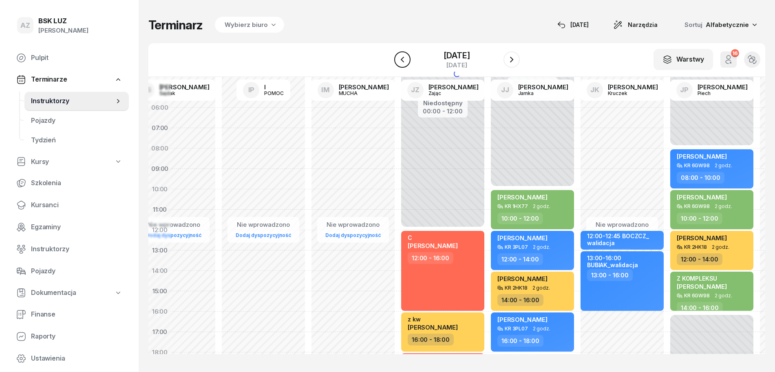
click at [401, 60] on icon "button" at bounding box center [403, 60] width 10 height 10
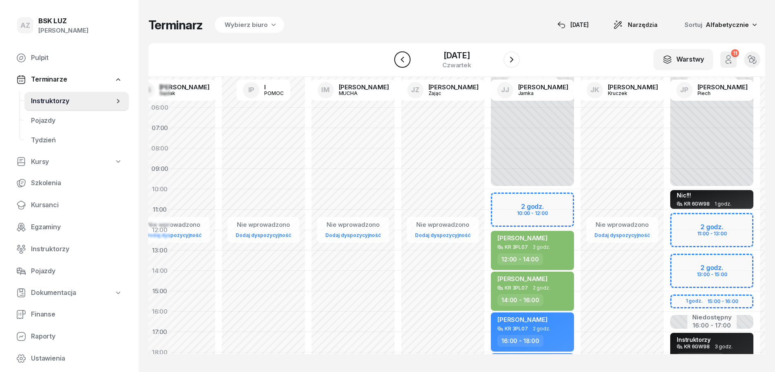
click at [401, 60] on icon "button" at bounding box center [403, 60] width 10 height 10
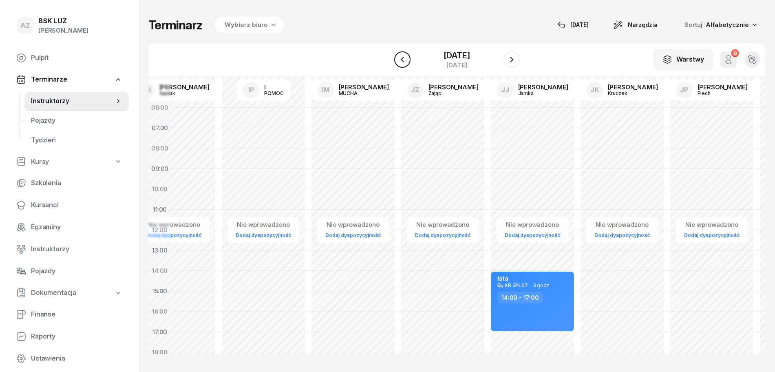
click at [401, 60] on icon "button" at bounding box center [403, 60] width 10 height 10
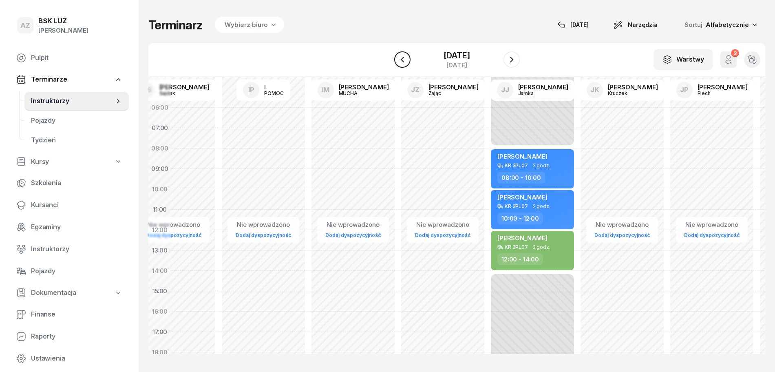
click at [401, 60] on icon "button" at bounding box center [403, 60] width 10 height 10
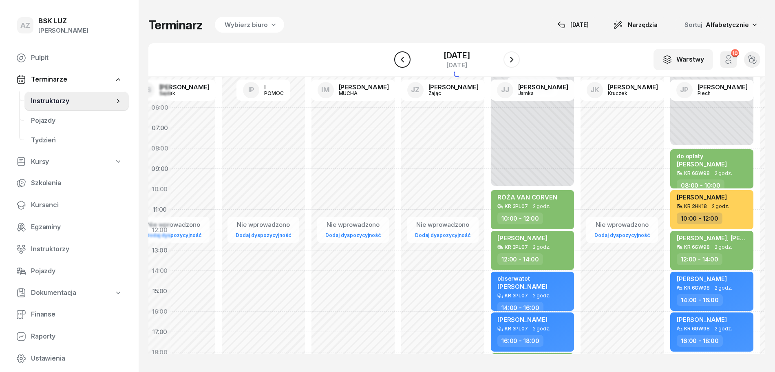
click at [401, 60] on icon "button" at bounding box center [403, 60] width 10 height 10
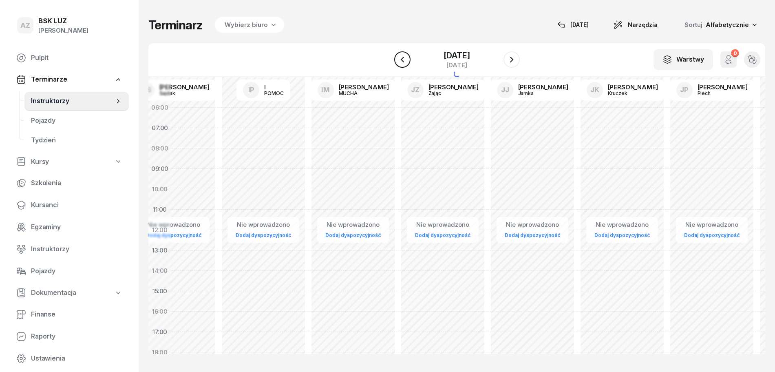
click at [401, 60] on icon "button" at bounding box center [403, 60] width 10 height 10
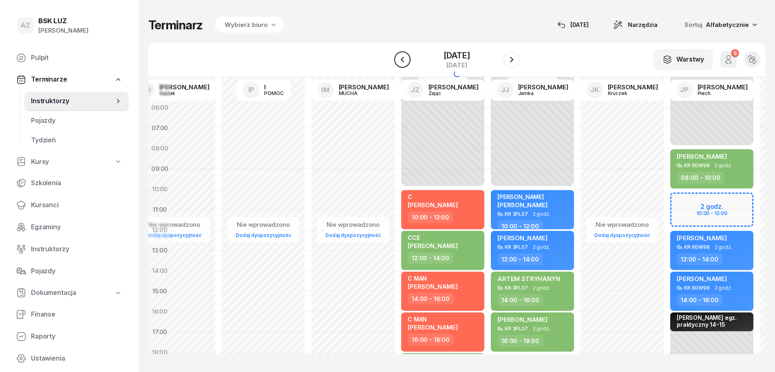
click at [401, 60] on icon "button" at bounding box center [403, 60] width 10 height 10
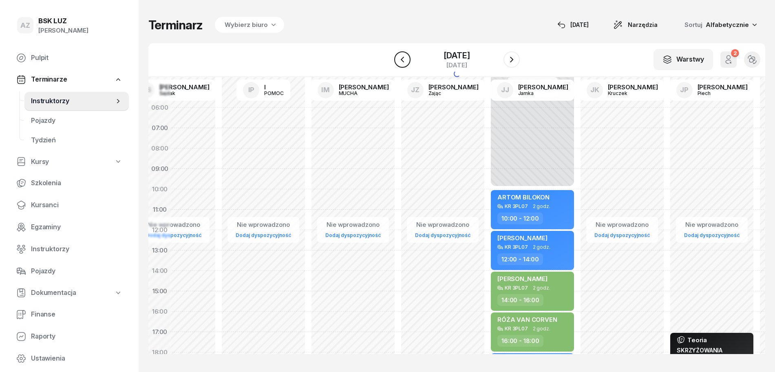
click at [401, 60] on icon "button" at bounding box center [403, 60] width 10 height 10
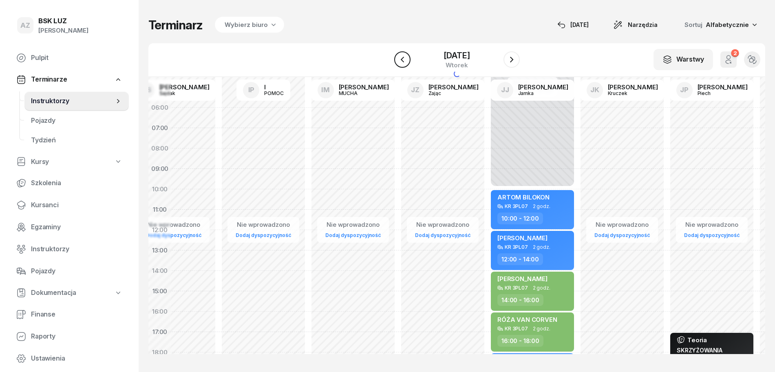
click at [401, 60] on icon "button" at bounding box center [403, 60] width 10 height 10
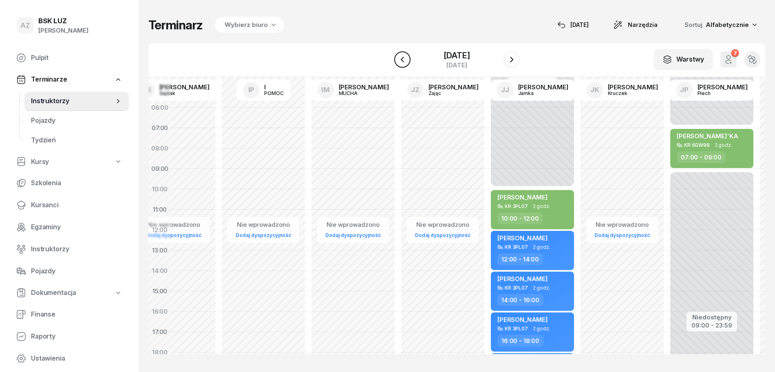
click at [401, 60] on icon "button" at bounding box center [403, 60] width 10 height 10
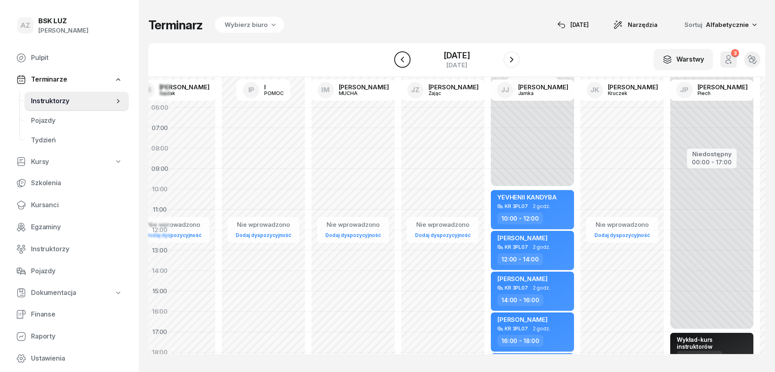
click at [401, 60] on icon "button" at bounding box center [403, 60] width 10 height 10
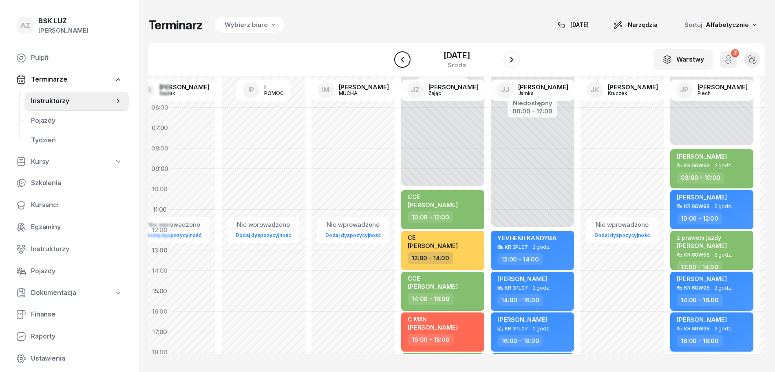
click at [401, 60] on icon "button" at bounding box center [403, 60] width 10 height 10
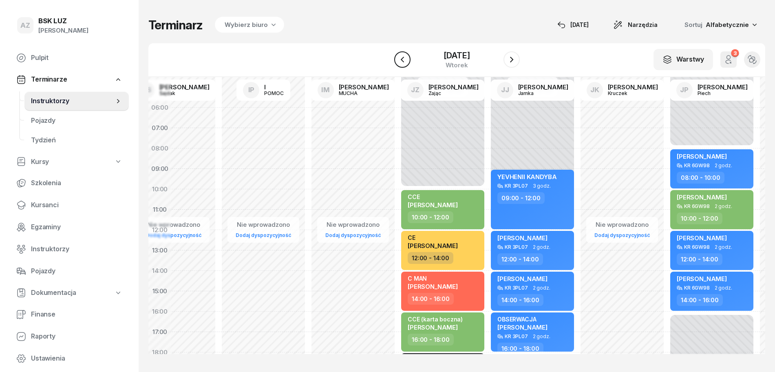
click at [401, 60] on icon "button" at bounding box center [403, 60] width 10 height 10
click at [401, 60] on icon "button" at bounding box center [401, 60] width 3 height 6
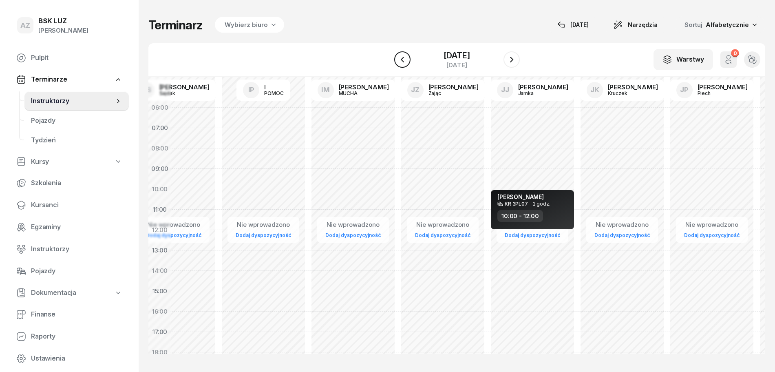
click at [401, 60] on icon "button" at bounding box center [403, 60] width 10 height 10
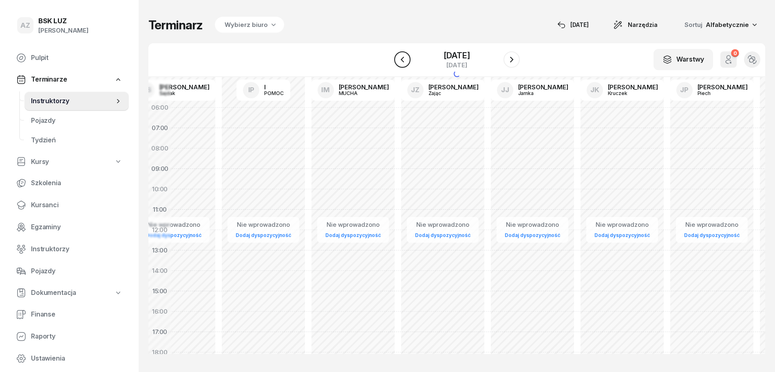
click at [401, 60] on icon "button" at bounding box center [401, 60] width 3 height 6
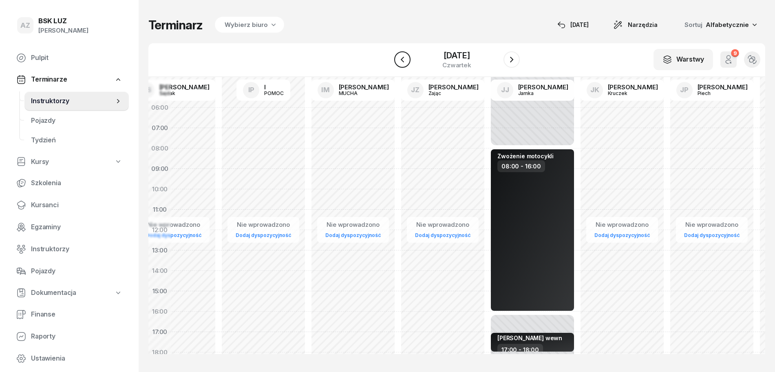
click at [401, 60] on icon "button" at bounding box center [403, 60] width 10 height 10
click at [401, 60] on icon "button" at bounding box center [401, 60] width 3 height 6
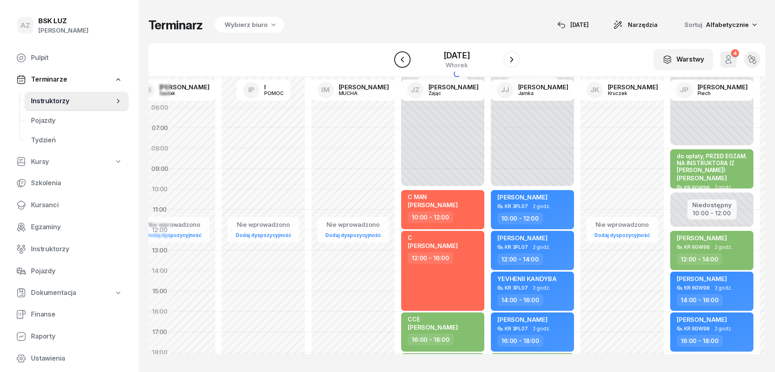
click at [401, 60] on icon "button" at bounding box center [403, 60] width 10 height 10
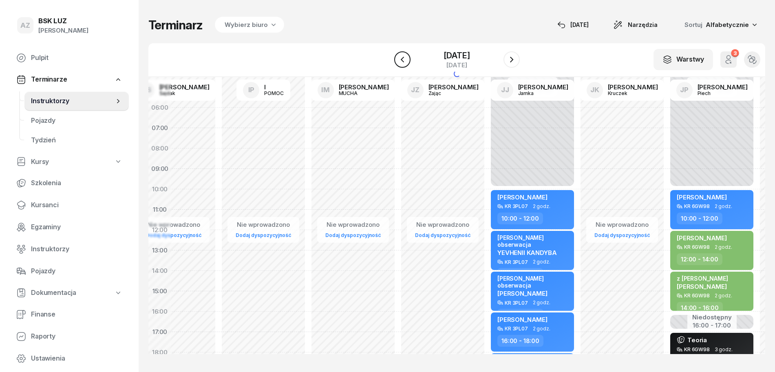
click at [401, 60] on icon "button" at bounding box center [401, 60] width 3 height 6
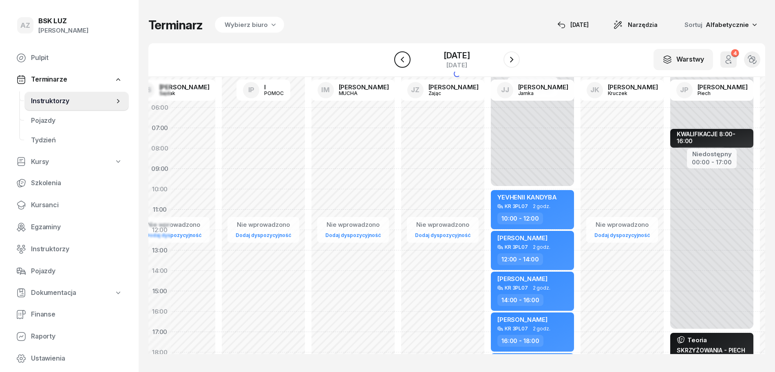
click at [401, 60] on icon "button" at bounding box center [401, 60] width 3 height 6
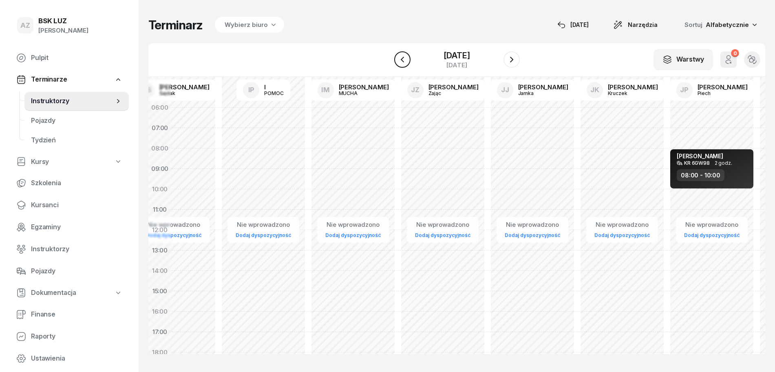
click at [404, 57] on icon "button" at bounding box center [403, 60] width 10 height 10
click at [404, 57] on icon "button" at bounding box center [401, 60] width 3 height 6
click at [404, 57] on div "[DATE]" at bounding box center [457, 59] width 126 height 23
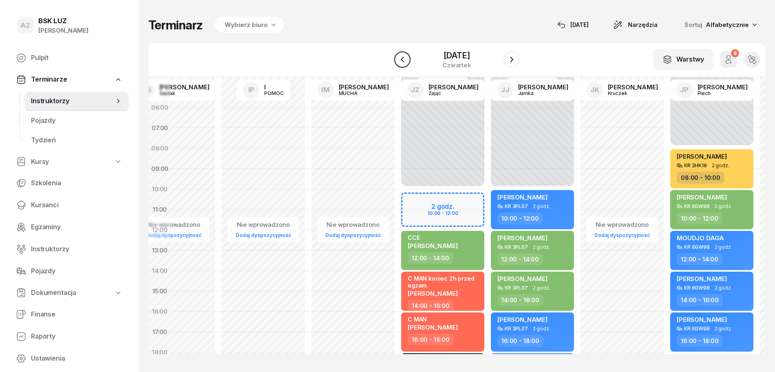
click at [404, 57] on div "[DATE]" at bounding box center [457, 59] width 126 height 23
click at [383, 59] on div "W Wybierz AK [PERSON_NAME] BP [PERSON_NAME] DA [PERSON_NAME] DP [PERSON_NAME] G…" at bounding box center [456, 60] width 617 height 34
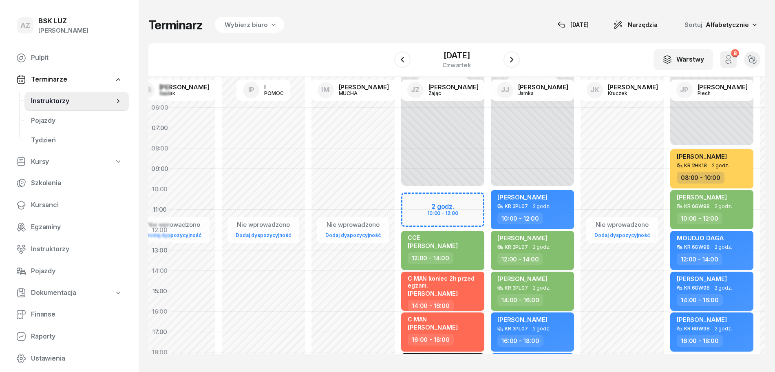
click at [382, 59] on div "W Wybierz AK [PERSON_NAME] BP [PERSON_NAME] DA [PERSON_NAME] DP [PERSON_NAME] G…" at bounding box center [456, 60] width 617 height 34
click at [398, 61] on icon "button" at bounding box center [403, 60] width 10 height 10
click at [400, 60] on icon "button" at bounding box center [401, 60] width 3 height 6
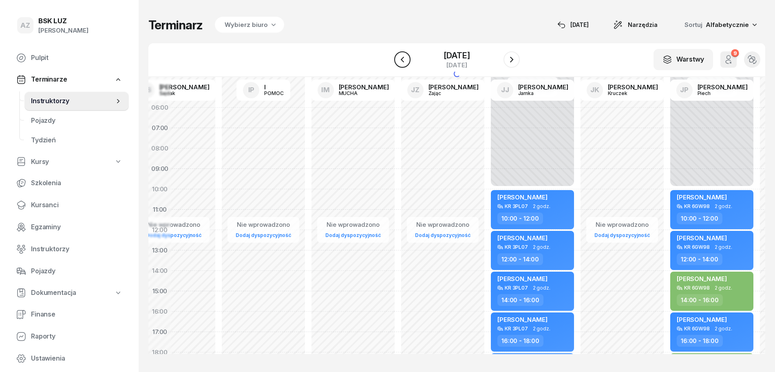
click at [398, 60] on icon "button" at bounding box center [403, 60] width 10 height 10
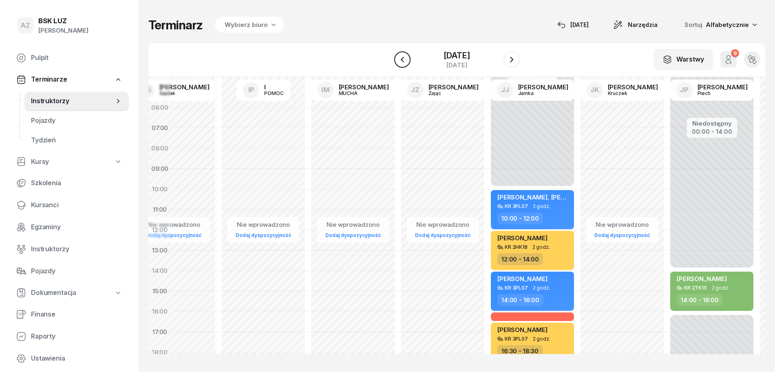
click at [400, 60] on icon "button" at bounding box center [401, 60] width 3 height 6
click at [398, 60] on icon "button" at bounding box center [403, 60] width 10 height 10
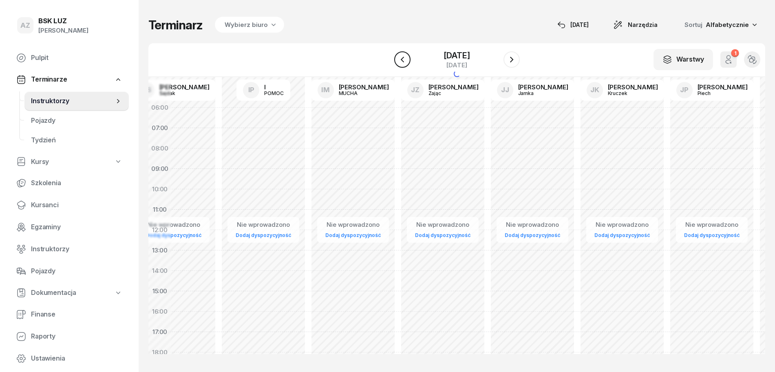
click at [398, 60] on icon "button" at bounding box center [403, 60] width 10 height 10
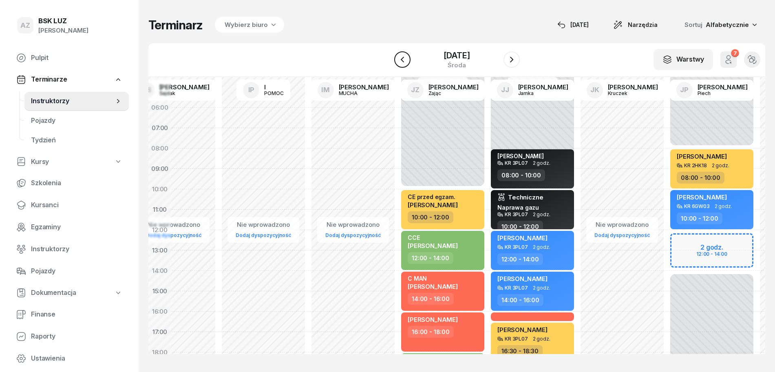
click at [398, 60] on icon "button" at bounding box center [403, 60] width 10 height 10
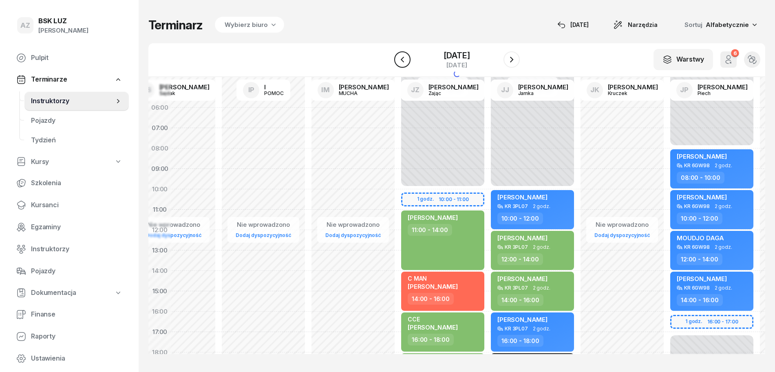
click at [400, 60] on icon "button" at bounding box center [401, 60] width 3 height 6
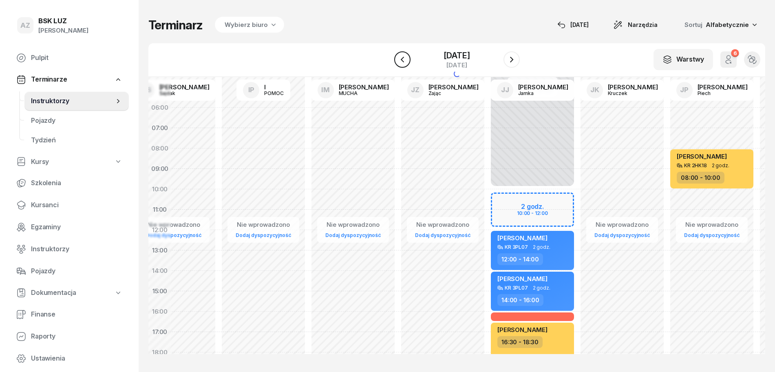
click at [398, 60] on icon "button" at bounding box center [403, 60] width 10 height 10
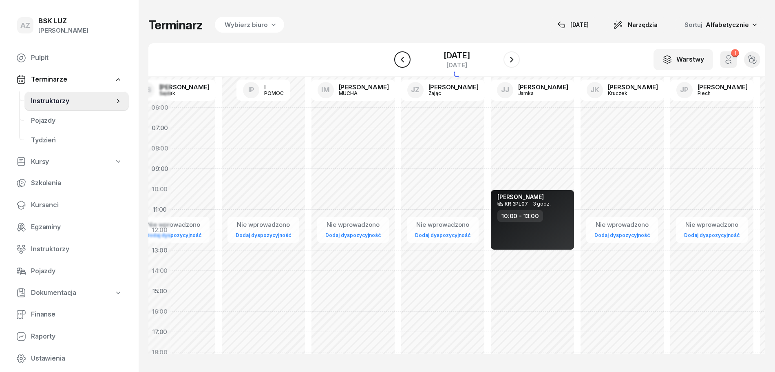
click at [400, 60] on icon "button" at bounding box center [401, 60] width 3 height 6
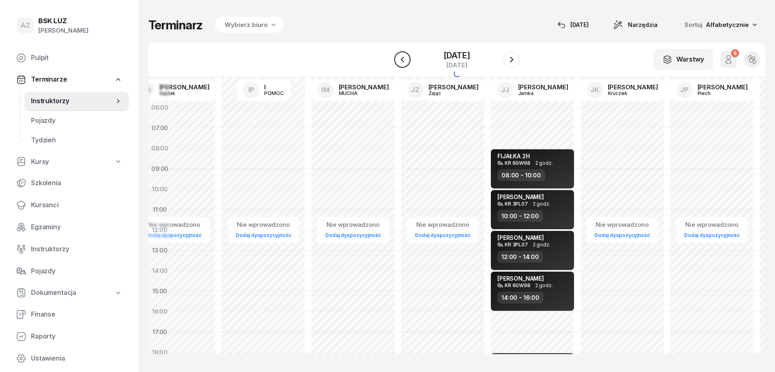
click at [400, 60] on icon "button" at bounding box center [401, 60] width 3 height 6
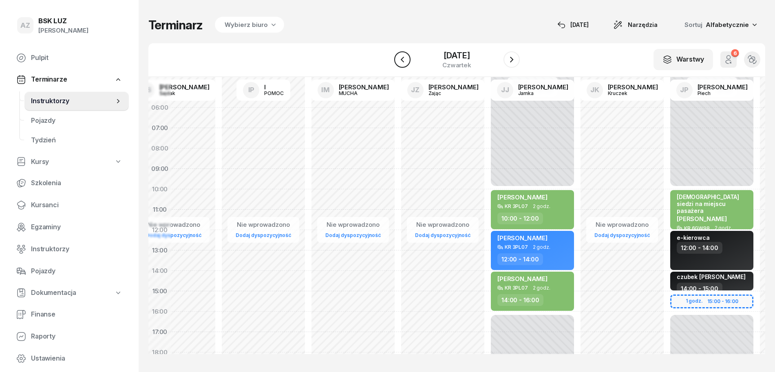
click at [400, 60] on icon "button" at bounding box center [401, 60] width 3 height 6
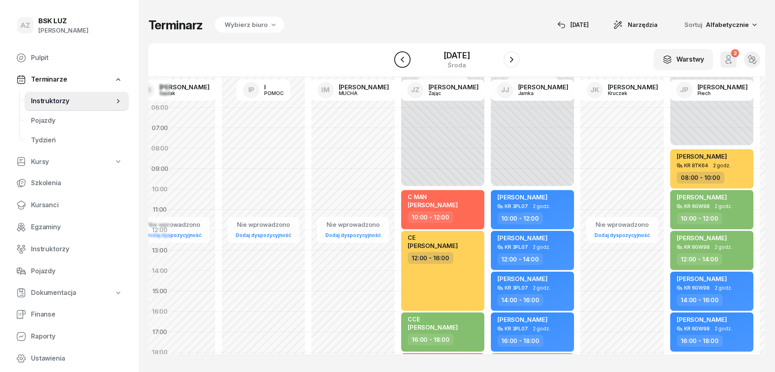
click at [400, 60] on icon "button" at bounding box center [401, 60] width 3 height 6
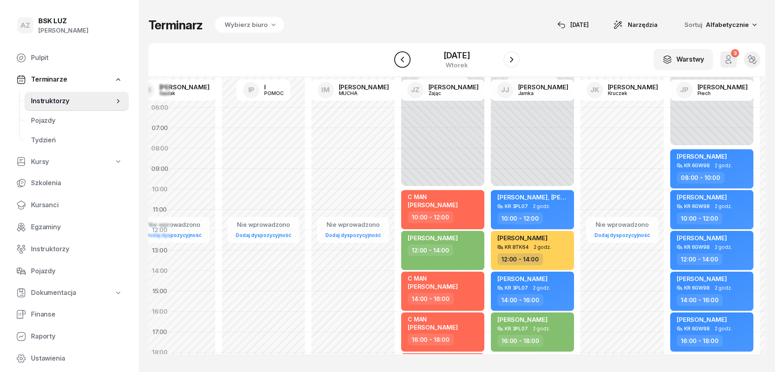
click at [400, 60] on icon "button" at bounding box center [401, 60] width 3 height 6
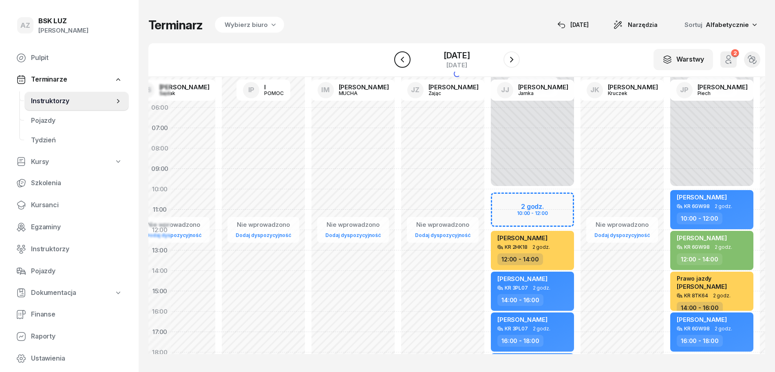
click at [400, 60] on icon "button" at bounding box center [401, 60] width 3 height 6
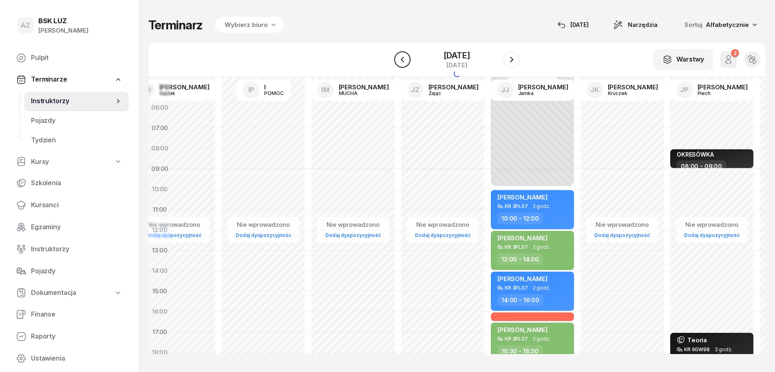
click at [400, 60] on icon "button" at bounding box center [401, 60] width 3 height 6
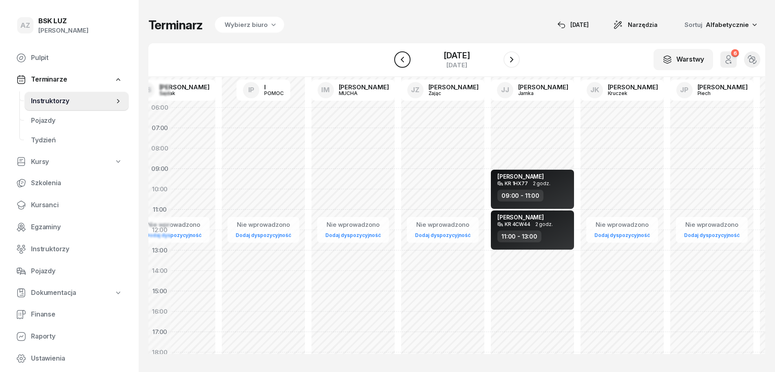
click at [400, 60] on icon "button" at bounding box center [401, 60] width 3 height 6
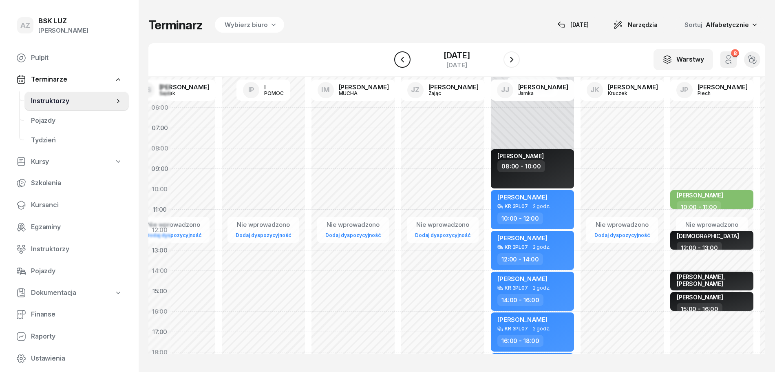
click at [398, 60] on icon "button" at bounding box center [403, 60] width 10 height 10
click at [400, 60] on icon "button" at bounding box center [401, 60] width 3 height 6
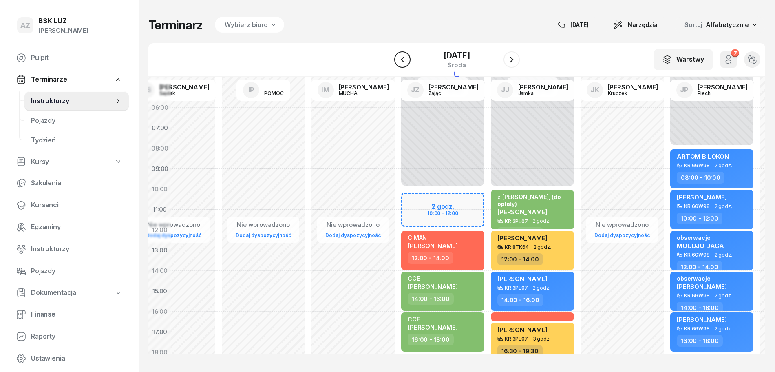
click at [398, 60] on icon "button" at bounding box center [403, 60] width 10 height 10
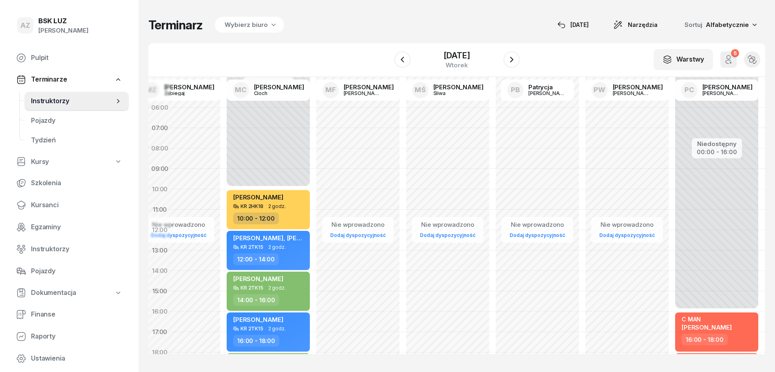
scroll to position [0, 1754]
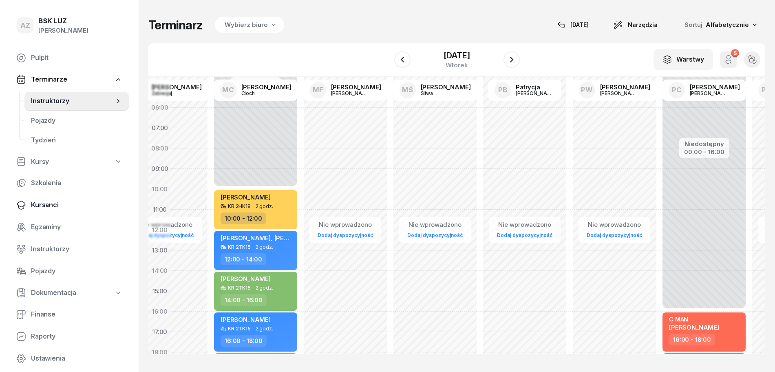
click at [49, 203] on span "Kursanci" at bounding box center [76, 205] width 91 height 11
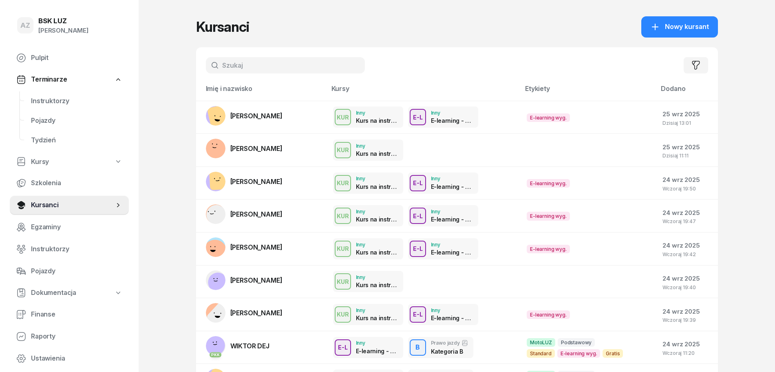
click at [260, 67] on input "text" at bounding box center [285, 65] width 159 height 16
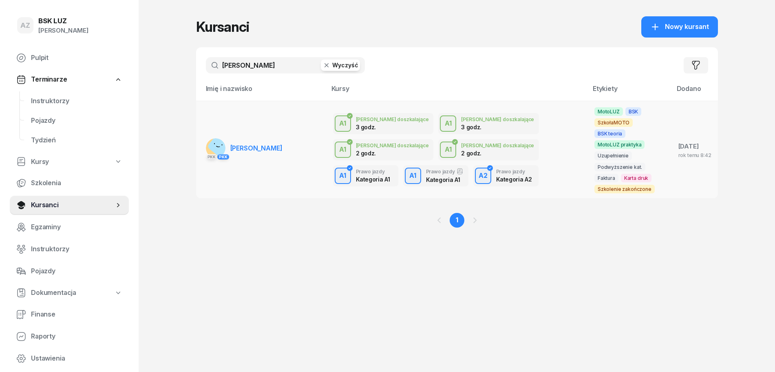
type input "[PERSON_NAME]"
click at [262, 144] on span "[PERSON_NAME]" at bounding box center [256, 148] width 52 height 8
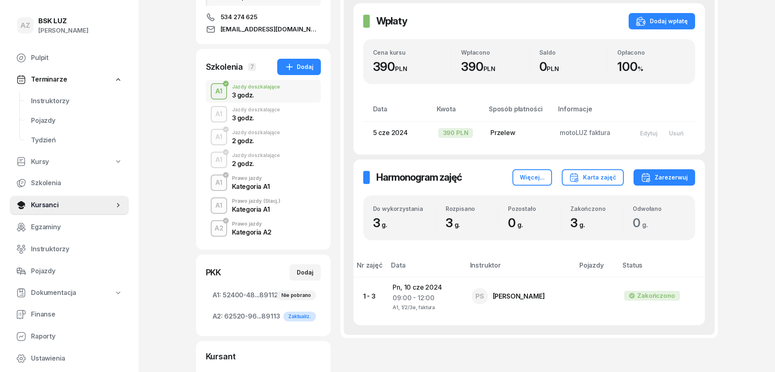
scroll to position [153, 0]
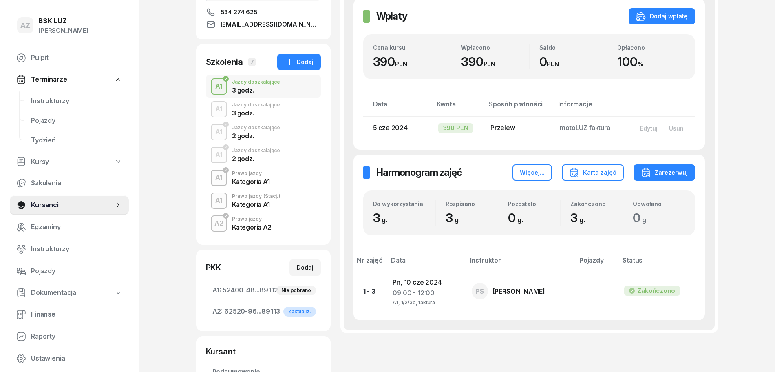
click at [245, 219] on div "Prawo jazdy" at bounding box center [252, 218] width 40 height 5
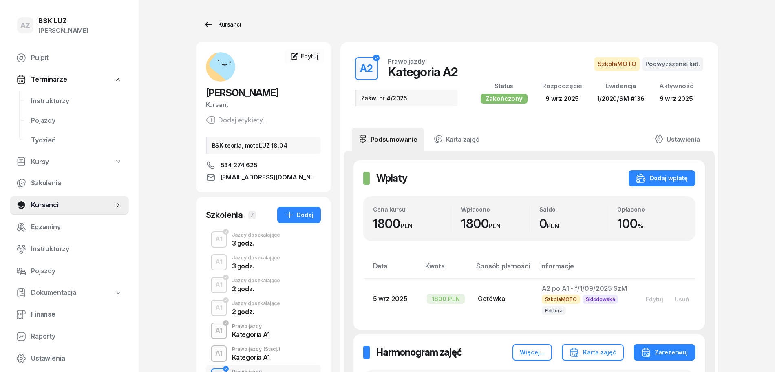
click at [226, 21] on div "Kursanci" at bounding box center [222, 25] width 38 height 10
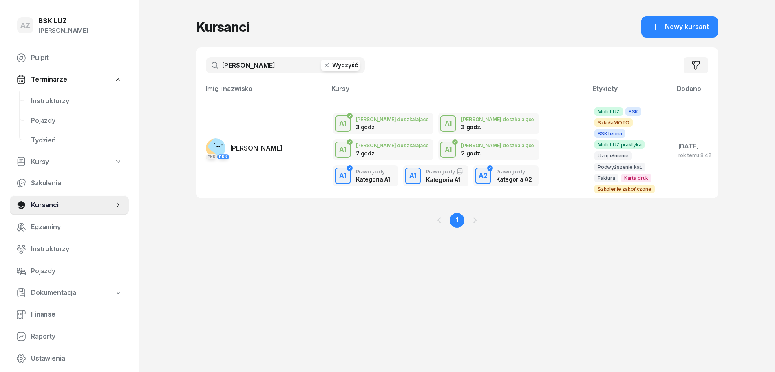
click at [345, 63] on button "Wyczyść" at bounding box center [340, 65] width 39 height 11
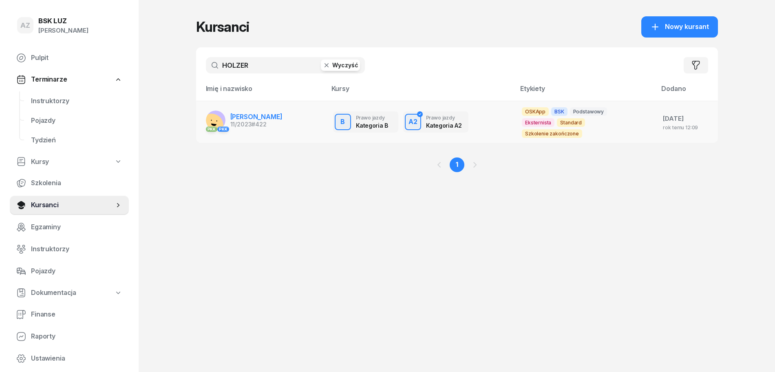
type input "HOLZER"
click at [279, 121] on td "PKK [PERSON_NAME] 11/2023 #422" at bounding box center [261, 122] width 130 height 42
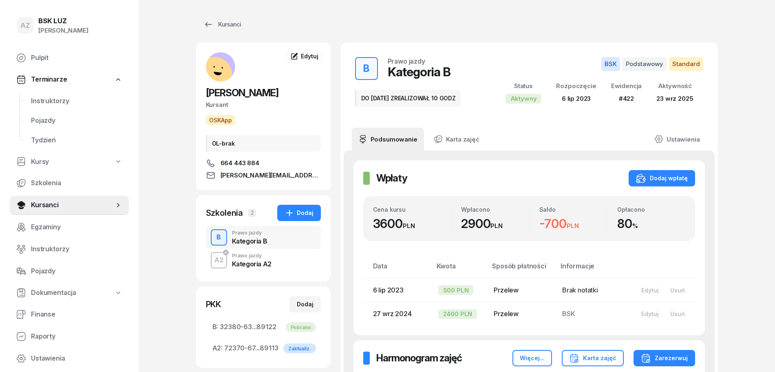
click at [260, 253] on div "Prawo jazdy" at bounding box center [252, 255] width 40 height 5
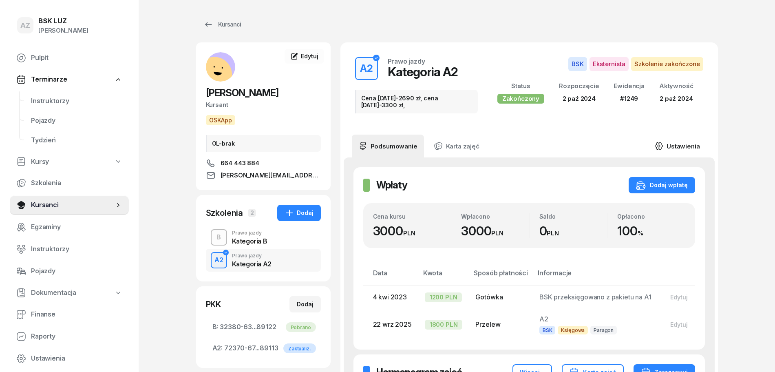
click at [684, 139] on link "Ustawienia" at bounding box center [677, 146] width 58 height 23
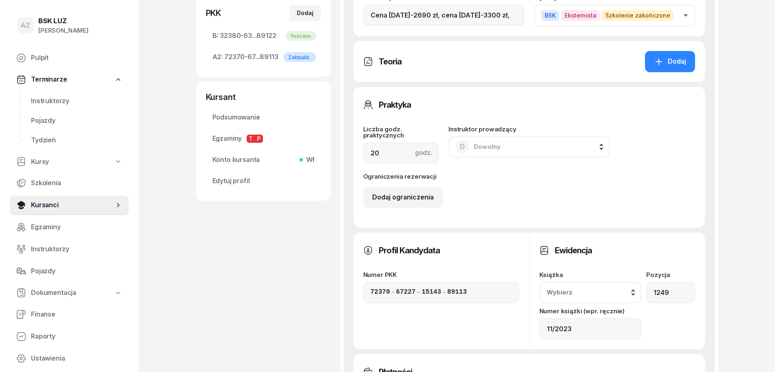
scroll to position [306, 0]
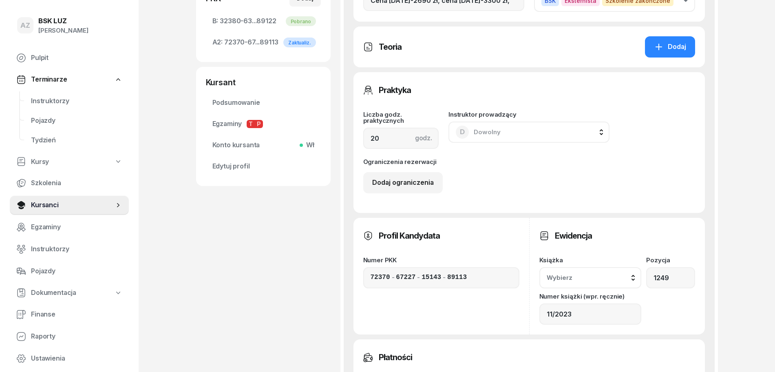
click at [635, 267] on button "Wybierz" at bounding box center [590, 277] width 102 height 21
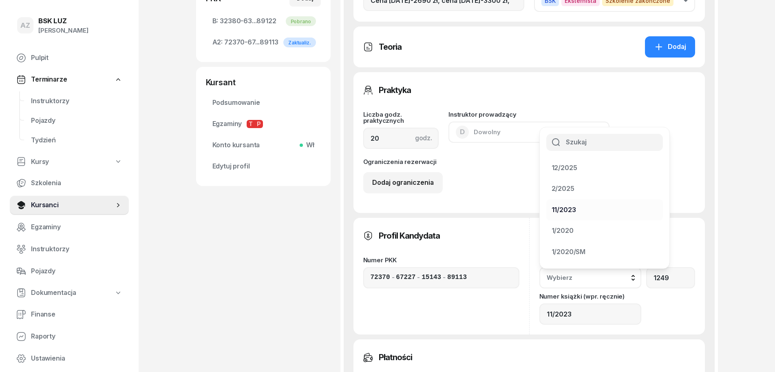
click at [588, 205] on div "11/2023" at bounding box center [600, 210] width 96 height 11
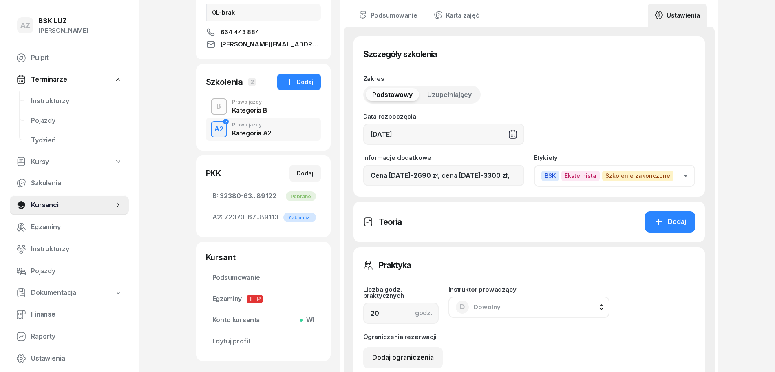
scroll to position [102, 0]
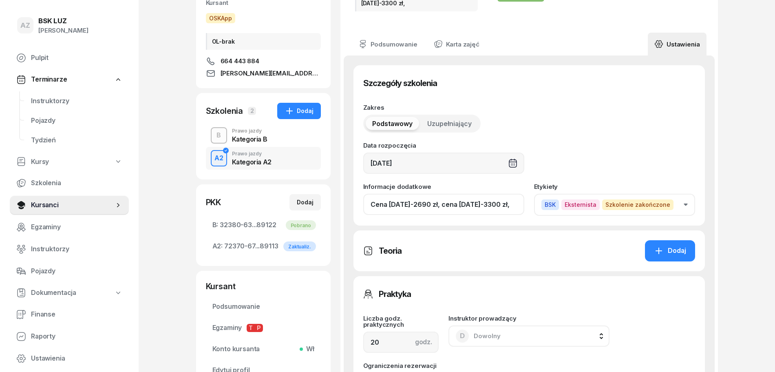
click at [504, 199] on input "Cena [DATE]-2690 zł, cena [DATE]-3300 zł," at bounding box center [443, 204] width 161 height 21
drag, startPoint x: 518, startPoint y: 197, endPoint x: 483, endPoint y: 197, distance: 35.1
click at [483, 197] on input "Cena [DATE]-2690 zł, cena [DATE]-3300 zł, ZAŚW. NR" at bounding box center [443, 204] width 161 height 21
click at [517, 198] on input "Cena [DATE]-2690 zł, cena [DATE]-3300 zł, ZAŚW. NR" at bounding box center [443, 204] width 161 height 21
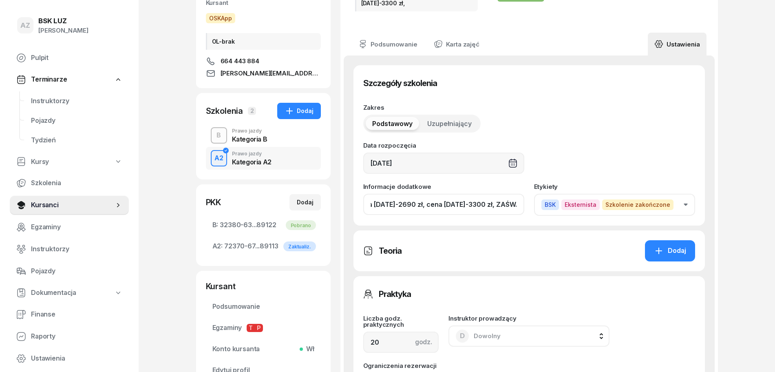
click at [517, 199] on input "Cena [DATE]-2690 zł, cena [DATE]-3300 zł, ZAŚW. NR" at bounding box center [443, 204] width 161 height 21
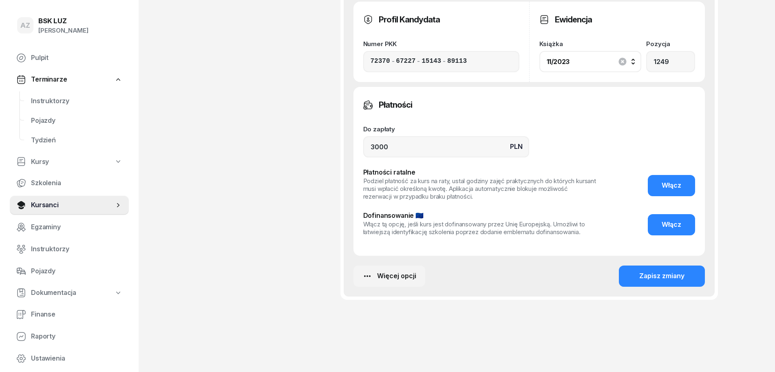
scroll to position [522, 0]
type input "Cena [DATE]-2690 zł, cena [DATE]-3300 zł, ZAŚW. NR 368/2025"
click at [666, 270] on div "Zapisz zmiany" at bounding box center [661, 275] width 45 height 11
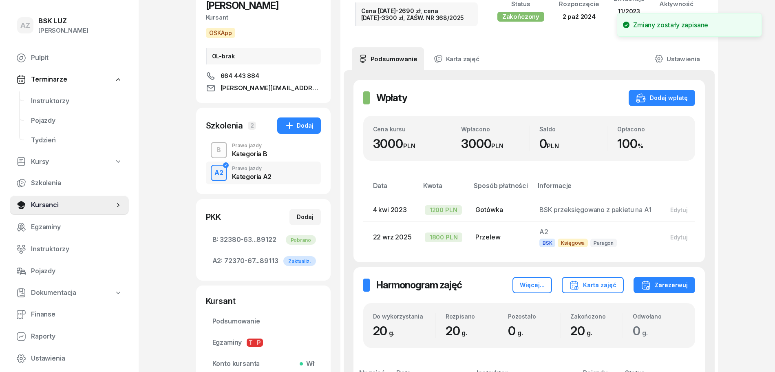
scroll to position [13, 0]
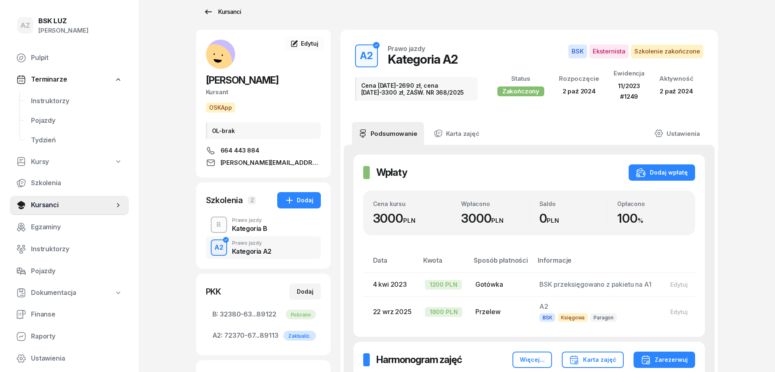
click at [232, 9] on div "Kursanci" at bounding box center [222, 12] width 38 height 10
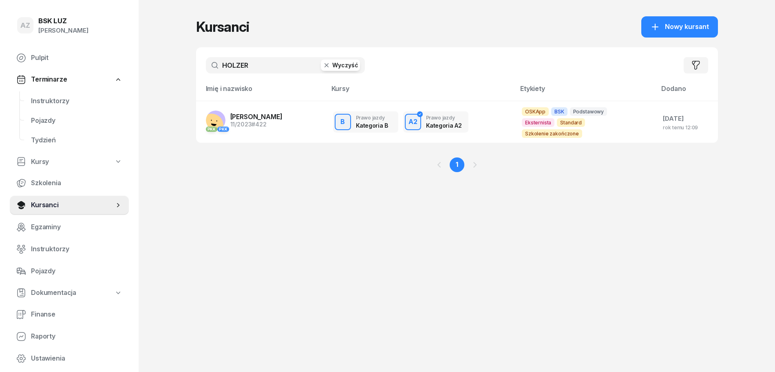
click at [339, 69] on button "Wyczyść" at bounding box center [340, 65] width 39 height 11
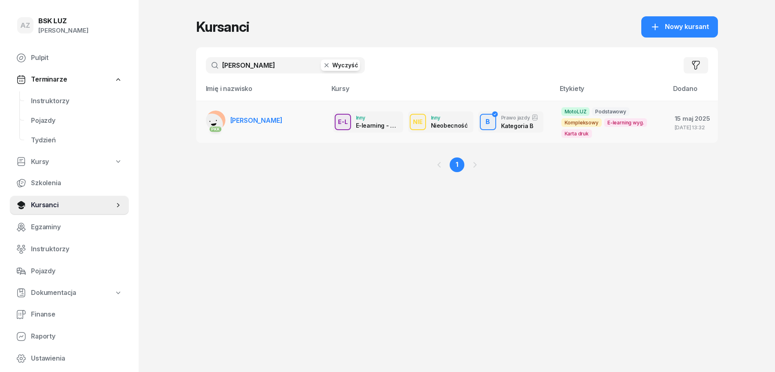
type input "[PERSON_NAME]"
click at [280, 121] on td "PKK [GEOGRAPHIC_DATA][PERSON_NAME][GEOGRAPHIC_DATA]" at bounding box center [261, 122] width 130 height 42
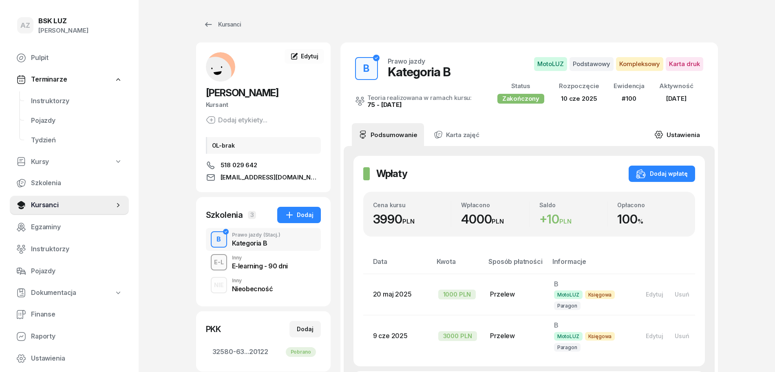
click at [687, 133] on link "Ustawienia" at bounding box center [677, 134] width 58 height 23
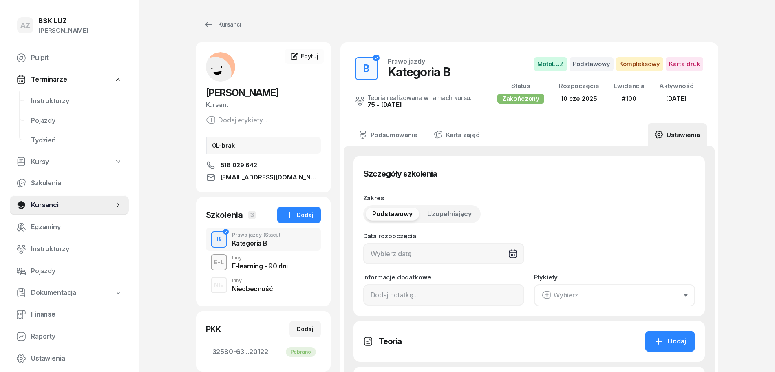
type input "[DATE]"
type input "32"
type input "32580"
type input "63027"
type input "82653"
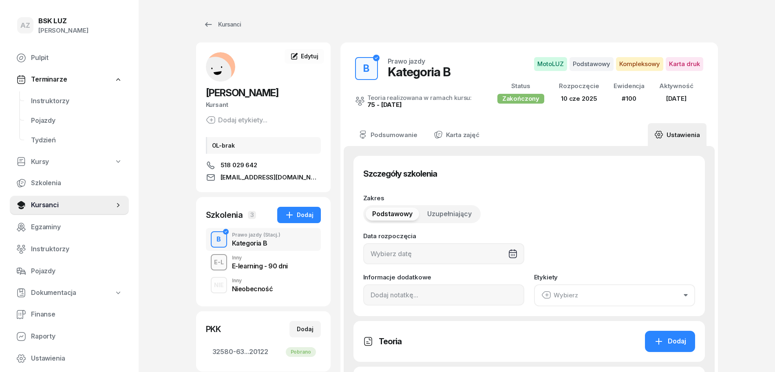
type input "20122"
type input "100"
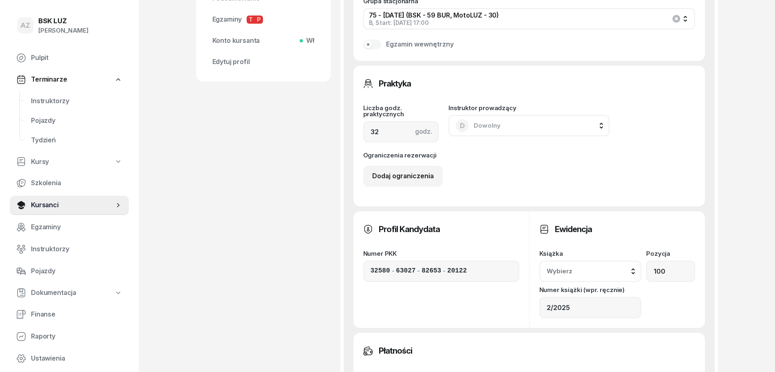
scroll to position [510, 0]
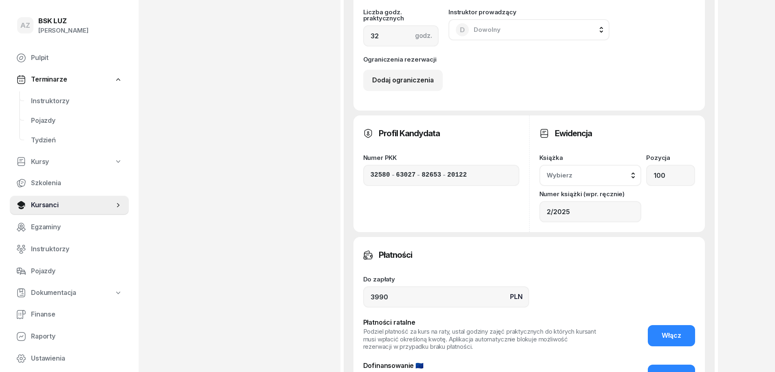
click at [636, 172] on button "Wybierz" at bounding box center [590, 175] width 102 height 21
click at [580, 249] on div "2/2025" at bounding box center [600, 251] width 96 height 11
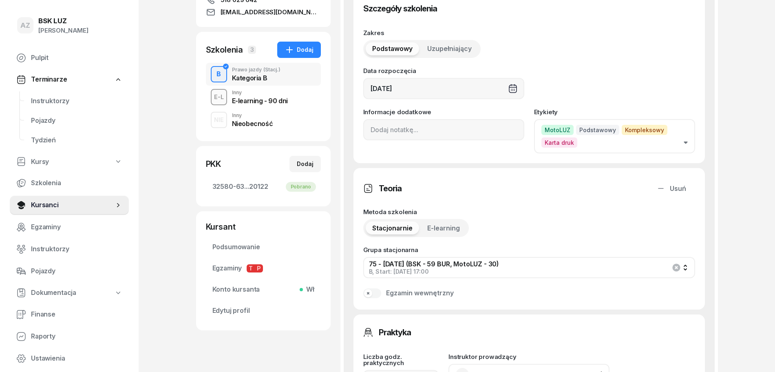
scroll to position [102, 0]
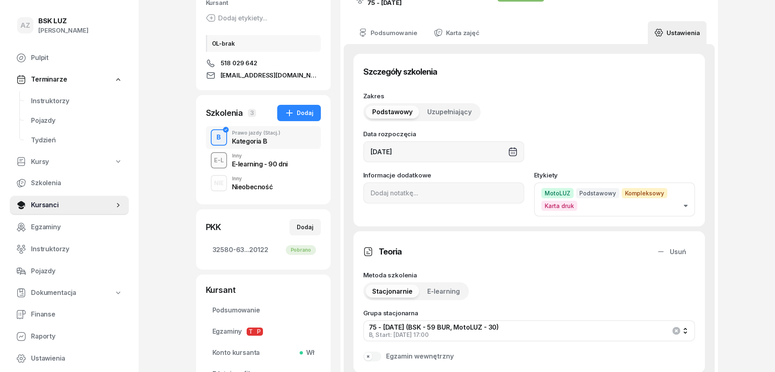
click at [362, 195] on div "Szczegóły szkolenia Zakres Podstawowy Uzupełniający Data rozpoczęcia [DATE] Inf…" at bounding box center [528, 140] width 351 height 172
click at [369, 196] on input at bounding box center [443, 192] width 161 height 21
paste input "ZAŚW. NR"
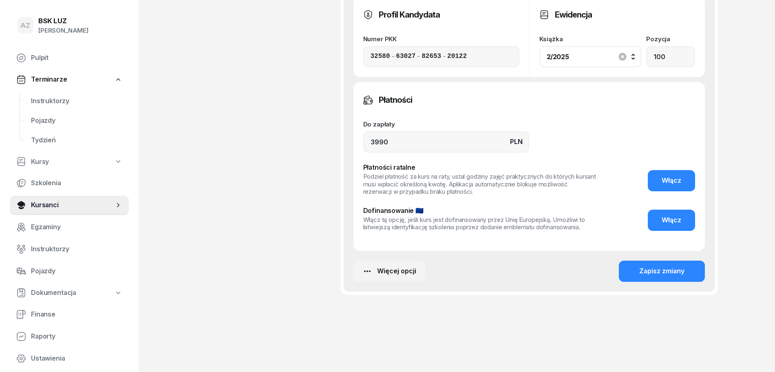
scroll to position [631, 0]
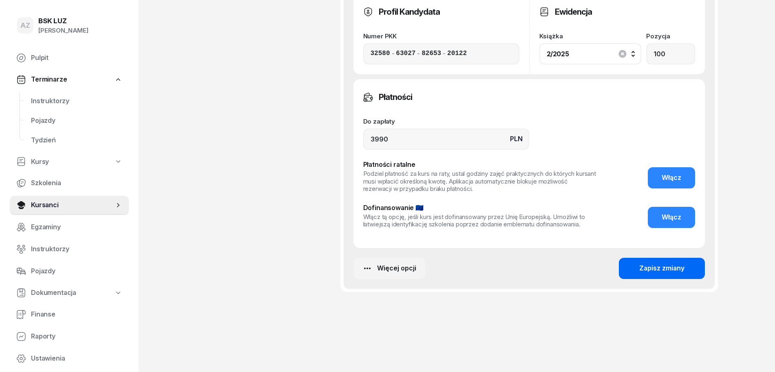
type input "ZAŚW. NR 198/2025"
click at [656, 267] on div "Zapisz zmiany" at bounding box center [661, 268] width 45 height 11
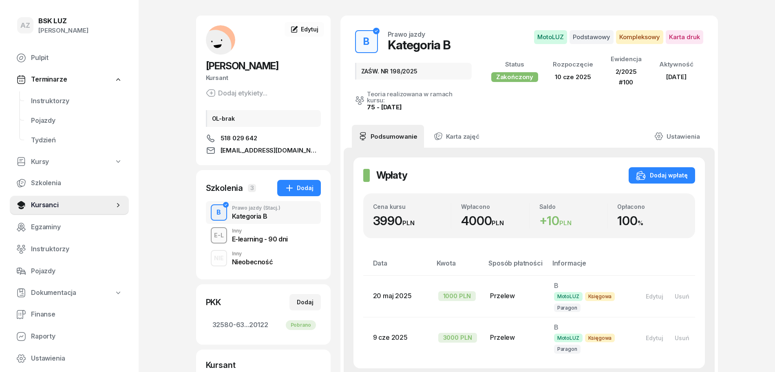
scroll to position [0, 0]
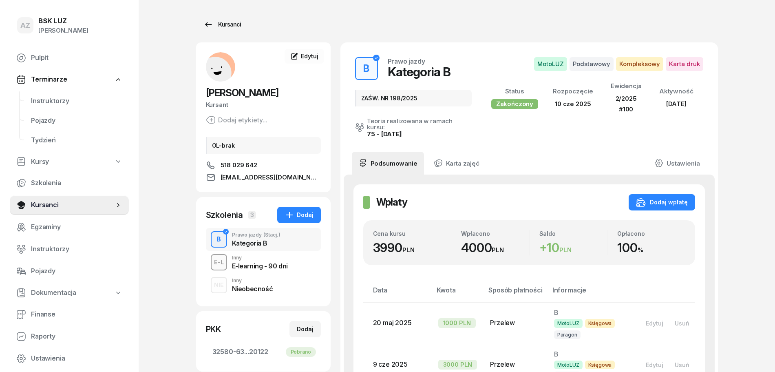
click at [227, 23] on div "Kursanci" at bounding box center [222, 25] width 38 height 10
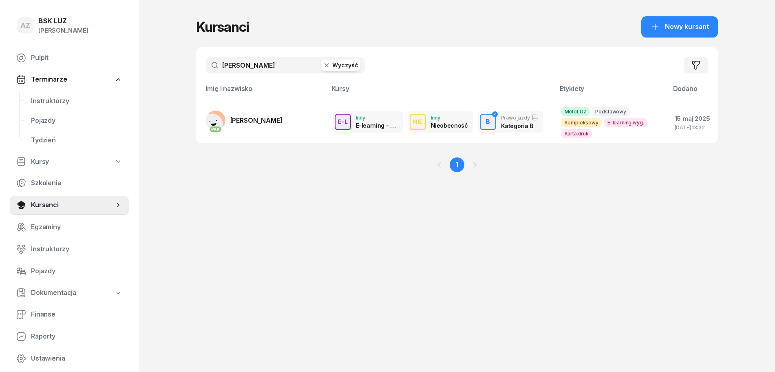
click at [350, 63] on button "Wyczyść" at bounding box center [340, 65] width 39 height 11
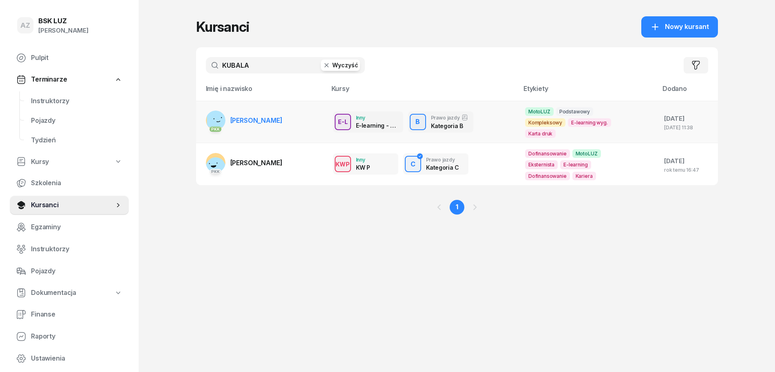
type input "KUBALA"
click at [276, 118] on span "[PERSON_NAME]" at bounding box center [256, 120] width 52 height 8
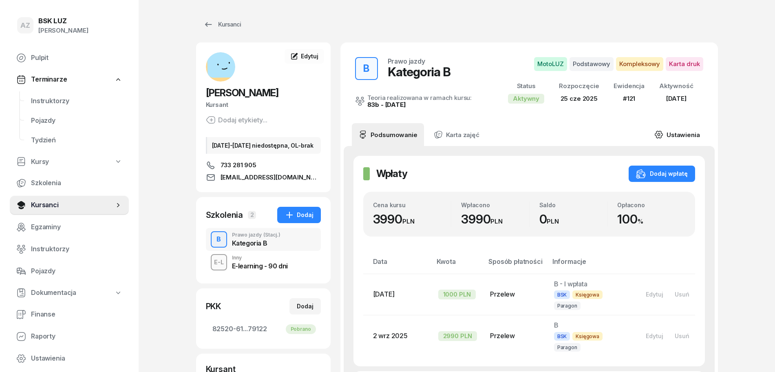
click at [687, 132] on link "Ustawienia" at bounding box center [677, 134] width 58 height 23
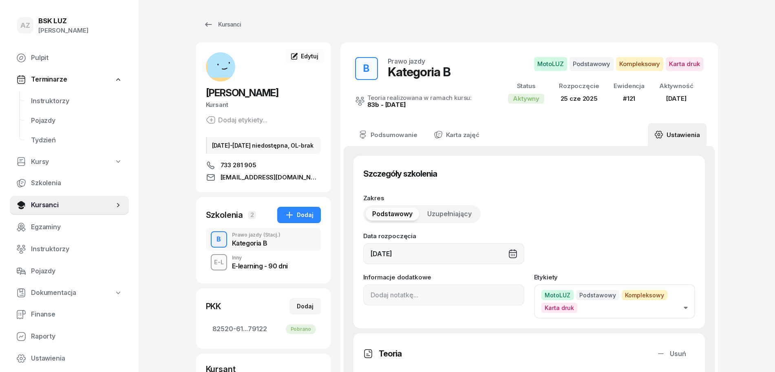
click at [688, 305] on button "MotoLUZ Podstawowy Kompleksowy Karta druk" at bounding box center [614, 301] width 161 height 34
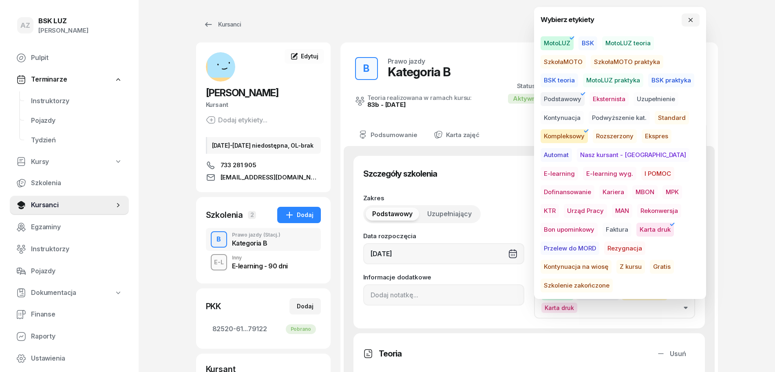
click at [613, 278] on span "Szkolenie zakończone" at bounding box center [577, 285] width 72 height 14
click at [692, 19] on icon "button" at bounding box center [690, 20] width 7 height 7
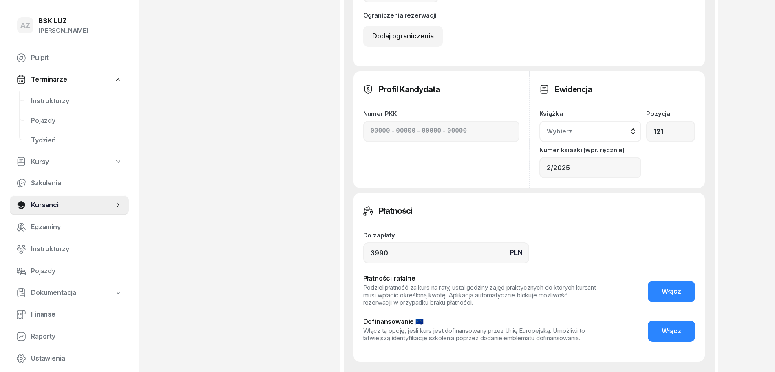
scroll to position [561, 0]
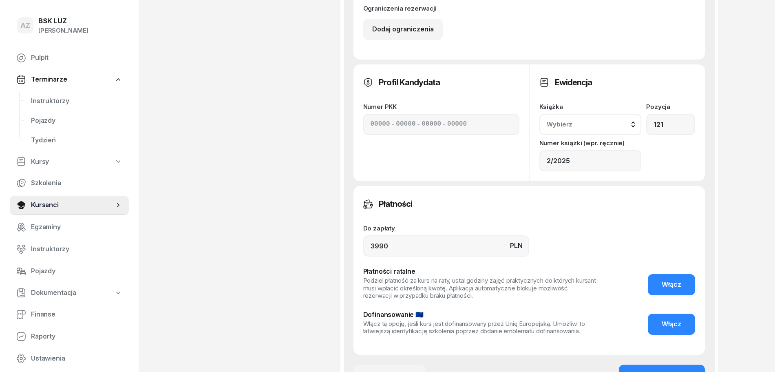
click at [634, 121] on button "Wybierz" at bounding box center [590, 124] width 102 height 21
click at [586, 197] on div "2/2025" at bounding box center [600, 200] width 96 height 11
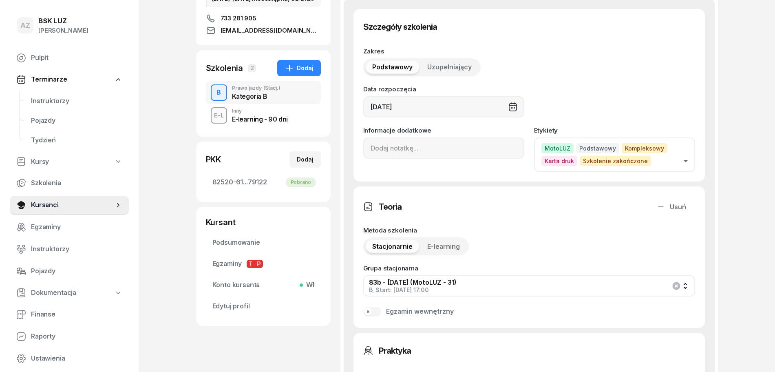
scroll to position [102, 0]
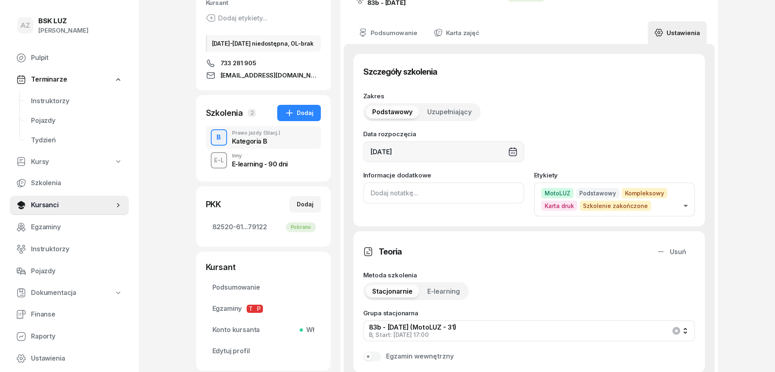
click at [369, 194] on input at bounding box center [443, 192] width 161 height 21
paste input "ZAŚW. NR"
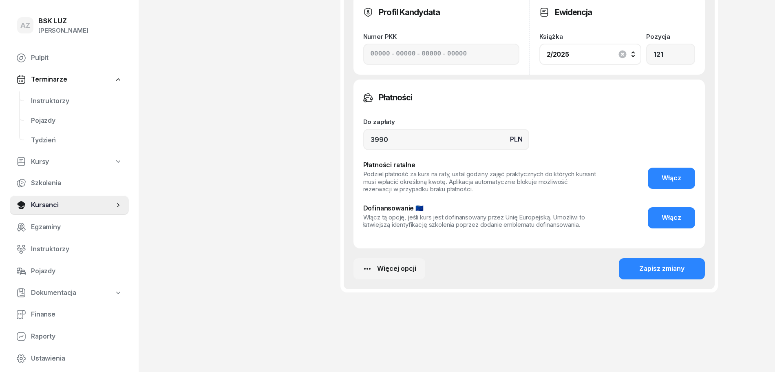
scroll to position [631, 0]
type input "ZAŚW. NR 197/2025"
click at [661, 268] on div "Zapisz zmiany" at bounding box center [661, 268] width 45 height 11
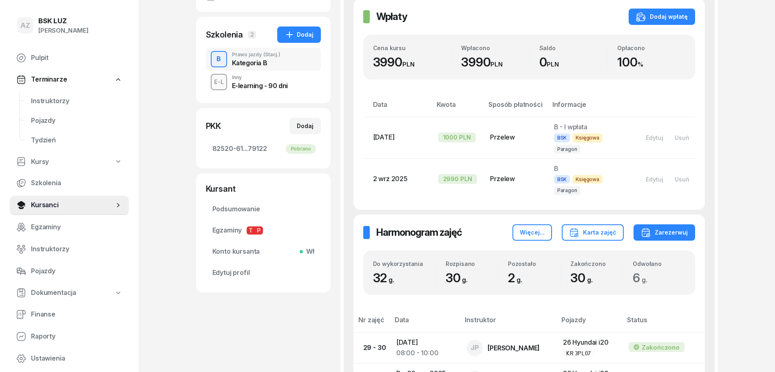
scroll to position [0, 0]
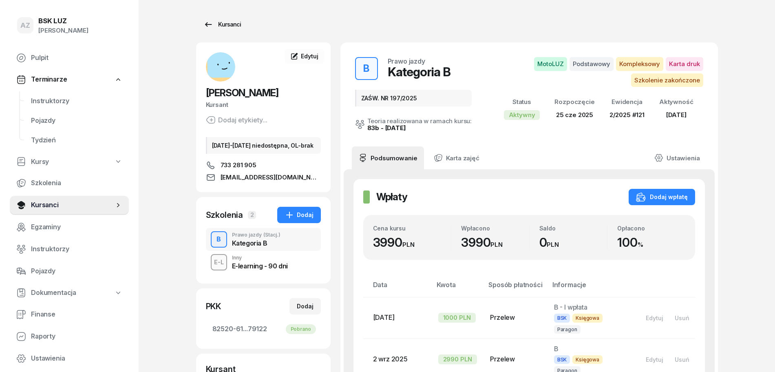
click at [232, 23] on div "Kursanci" at bounding box center [222, 25] width 38 height 10
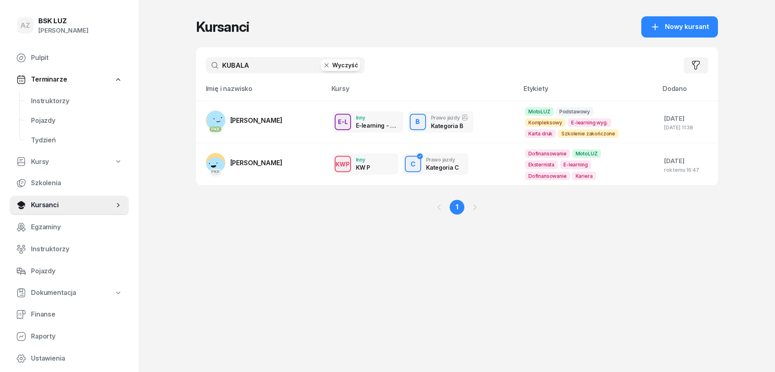
click at [342, 66] on button "Wyczyść" at bounding box center [340, 65] width 39 height 11
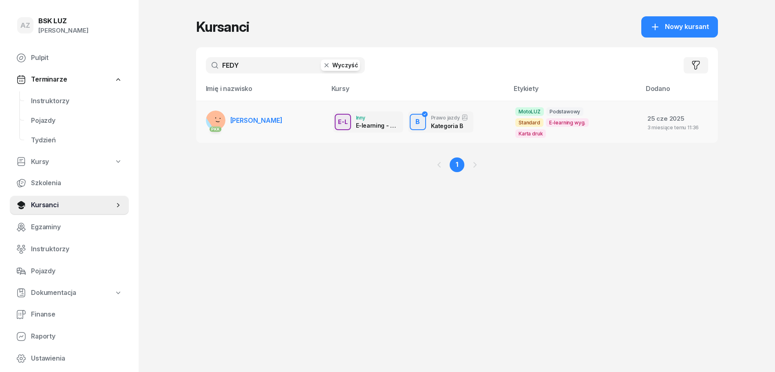
type input "FEDY"
click at [283, 116] on span "[PERSON_NAME]" at bounding box center [256, 120] width 52 height 8
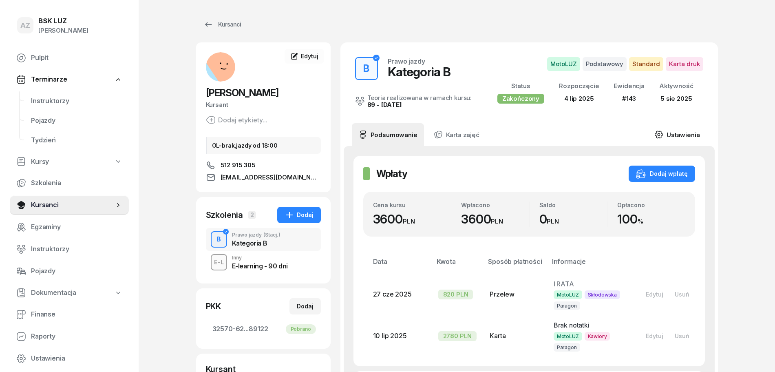
click at [686, 130] on link "Ustawienia" at bounding box center [677, 134] width 58 height 23
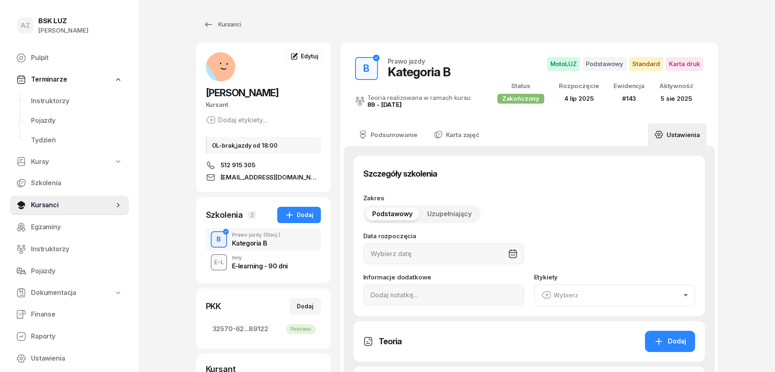
type input "[DATE]"
type input "143"
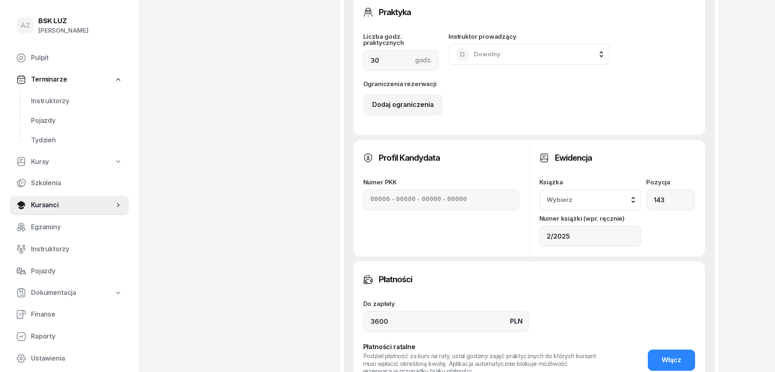
scroll to position [510, 0]
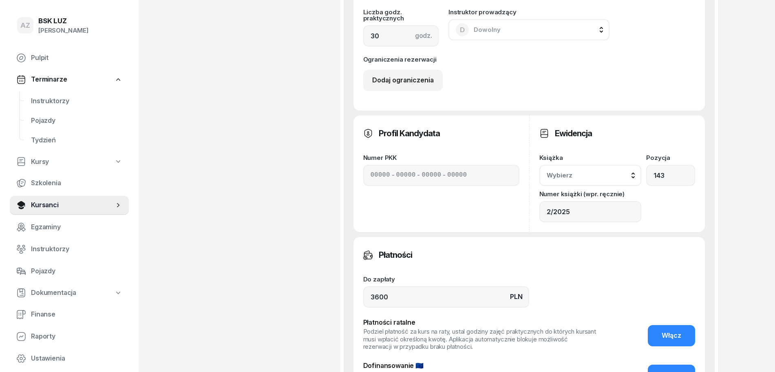
click at [632, 174] on div "Wybierz" at bounding box center [591, 175] width 88 height 11
click at [595, 246] on div "2/2025" at bounding box center [600, 251] width 96 height 11
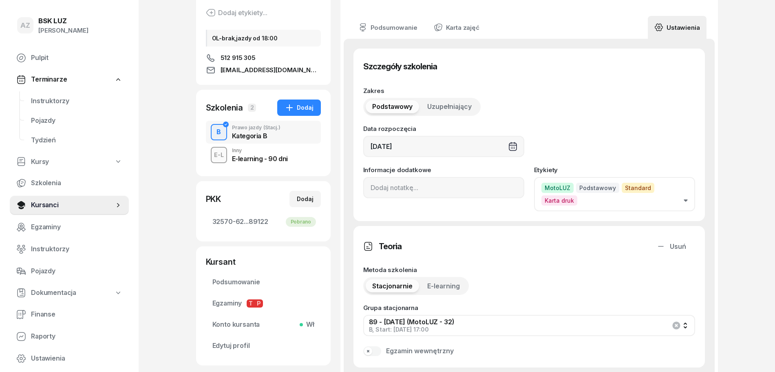
scroll to position [102, 0]
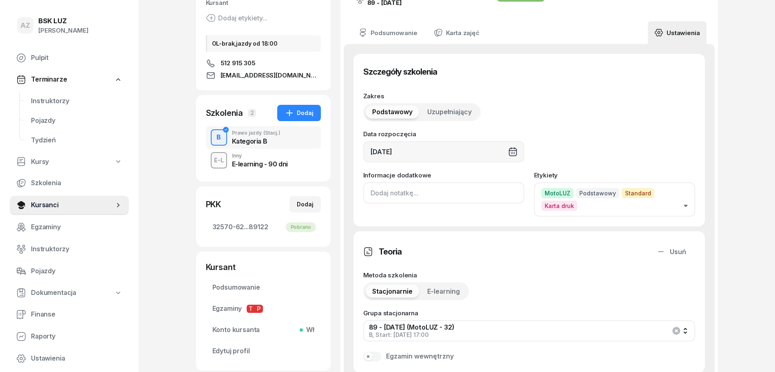
click at [370, 192] on input at bounding box center [443, 192] width 161 height 21
paste input "ZAŚW. NR"
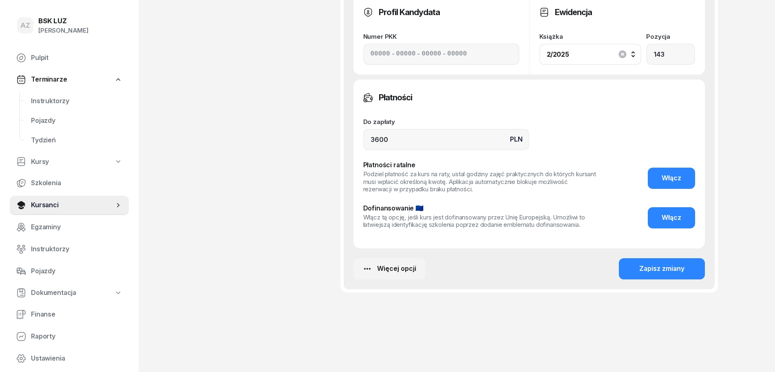
scroll to position [631, 0]
type input "ZAŚW. NR 196/2025"
click at [667, 267] on div "Zapisz zmiany" at bounding box center [661, 268] width 45 height 11
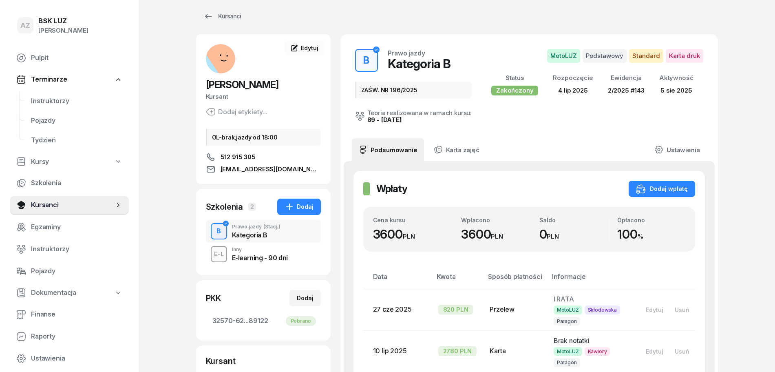
scroll to position [0, 0]
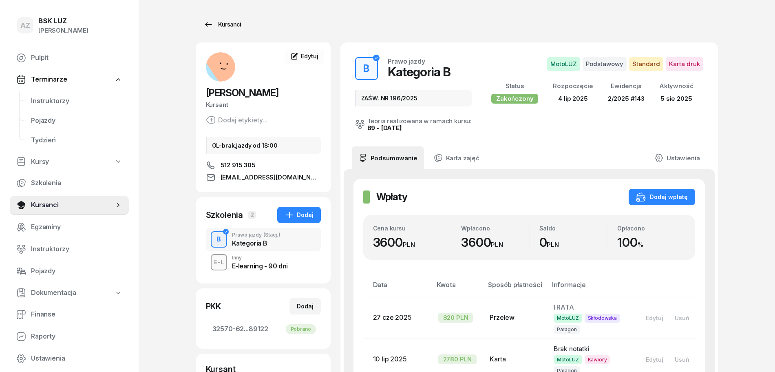
click at [235, 22] on div "Kursanci" at bounding box center [222, 25] width 38 height 10
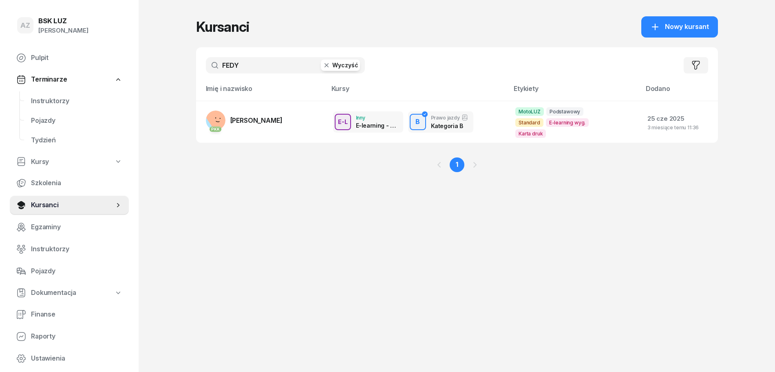
click at [349, 65] on button "Wyczyść" at bounding box center [340, 65] width 39 height 11
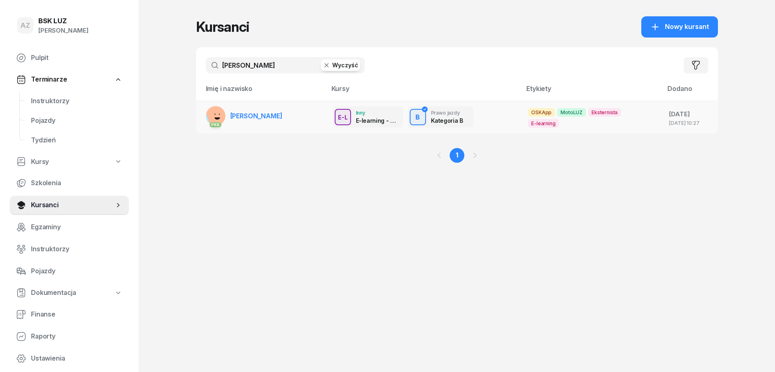
type input "[PERSON_NAME]"
click at [276, 113] on span "[PERSON_NAME]" at bounding box center [256, 116] width 52 height 8
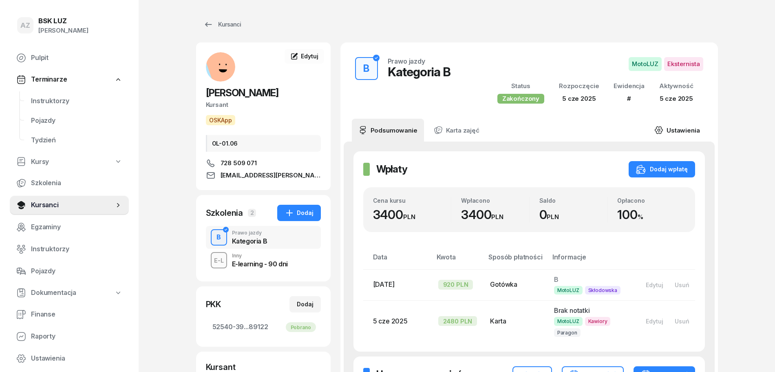
click at [679, 132] on link "Ustawienia" at bounding box center [677, 130] width 58 height 23
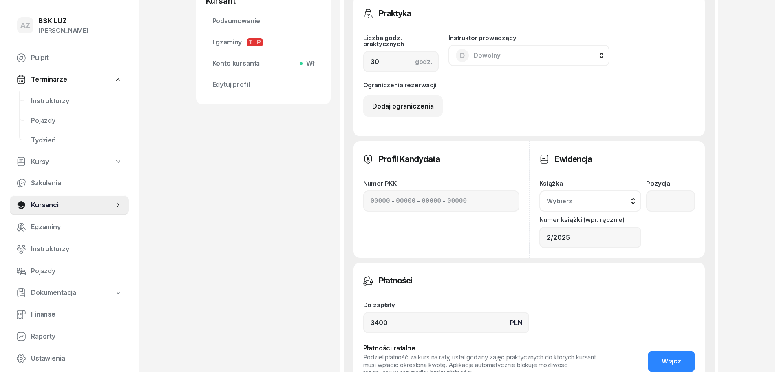
scroll to position [408, 0]
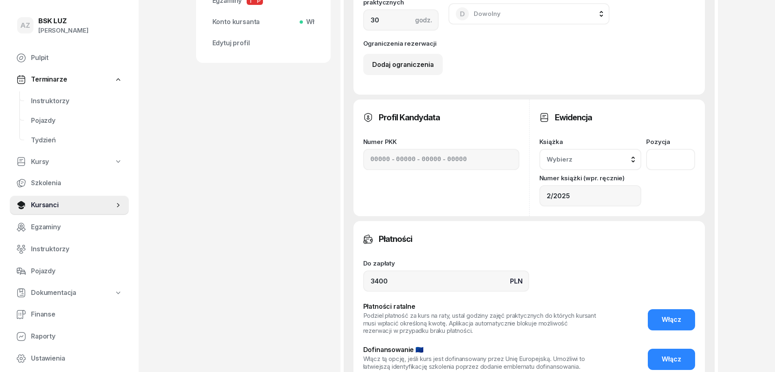
click at [659, 160] on input "number" at bounding box center [670, 159] width 49 height 21
type input "85"
click at [634, 154] on button "Wybierz" at bounding box center [590, 159] width 102 height 21
click at [579, 234] on div "2/2025" at bounding box center [600, 235] width 96 height 11
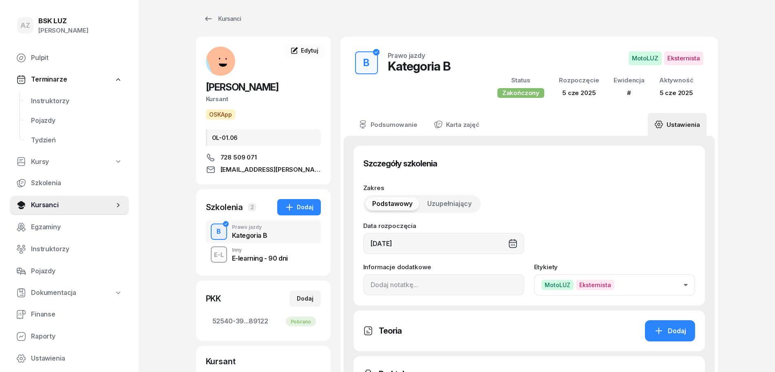
scroll to position [0, 0]
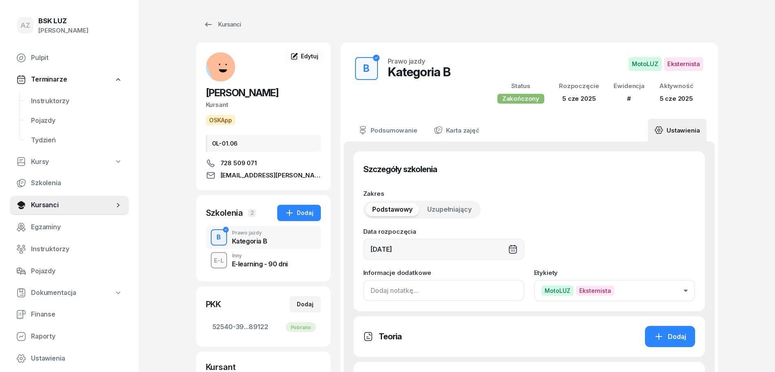
click at [370, 298] on input at bounding box center [443, 290] width 161 height 21
paste input "ZAŚW. NR"
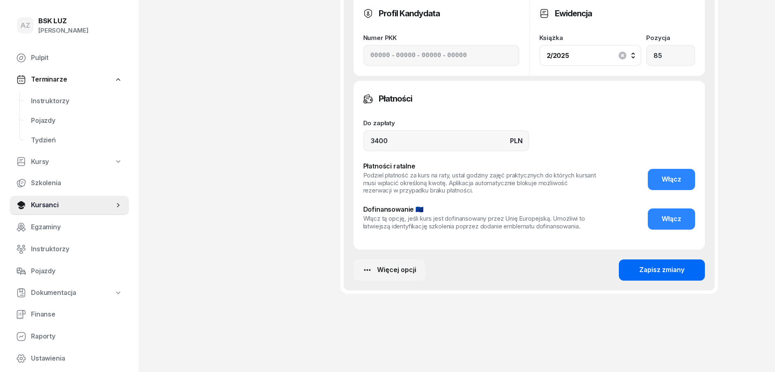
scroll to position [513, 0]
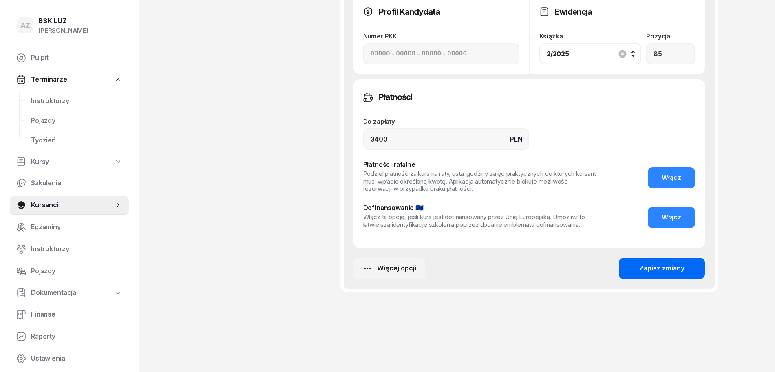
type input "ZAŚW. NR 195/2025"
click at [672, 267] on div "Zapisz zmiany" at bounding box center [661, 268] width 45 height 11
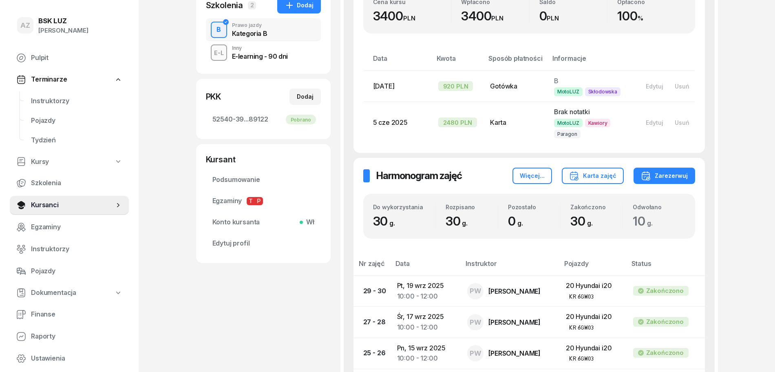
scroll to position [0, 0]
